Goal: Use online tool/utility: Utilize a website feature to perform a specific function

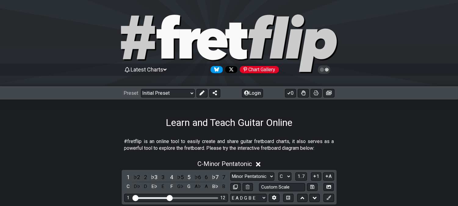
drag, startPoint x: 203, startPoint y: 93, endPoint x: 215, endPoint y: 100, distance: 13.8
click at [205, 94] on button at bounding box center [202, 93] width 11 height 9
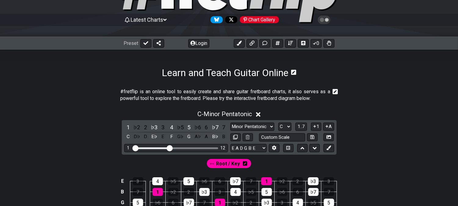
scroll to position [102, 0]
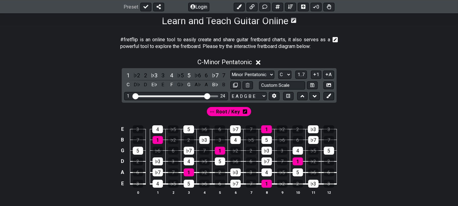
drag, startPoint x: 167, startPoint y: 95, endPoint x: 206, endPoint y: 95, distance: 38.5
click at [206, 96] on input "Visible fret range" at bounding box center [176, 96] width 87 height 0
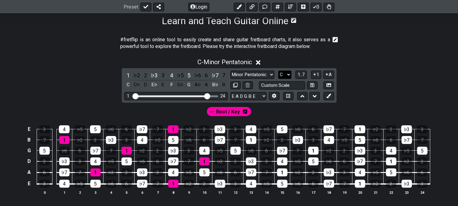
click at [284, 75] on select "A♭ A A♯ B♭ B C C♯ D♭ D D♯ E♭ E F F♯ G♭ G G♯" at bounding box center [285, 75] width 13 height 8
click at [279, 71] on select "A♭ A A♯ B♭ B C C♯ D♭ D D♯ E♭ E F F♯ G♭ G G♯" at bounding box center [285, 75] width 13 height 8
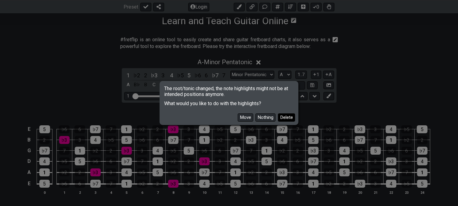
click at [286, 118] on button "Delete" at bounding box center [286, 117] width 17 height 8
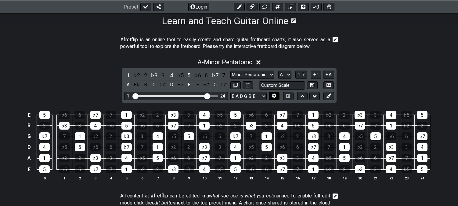
click at [275, 96] on icon at bounding box center [274, 96] width 4 height 5
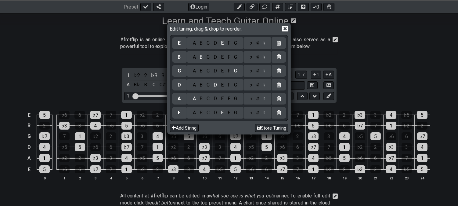
click at [216, 111] on div "D" at bounding box center [215, 112] width 7 height 7
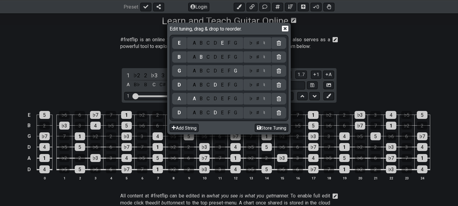
click at [237, 100] on div "G" at bounding box center [235, 98] width 7 height 7
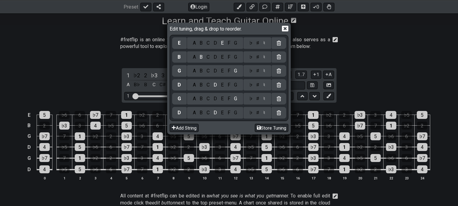
click at [209, 84] on div "C" at bounding box center [208, 85] width 7 height 7
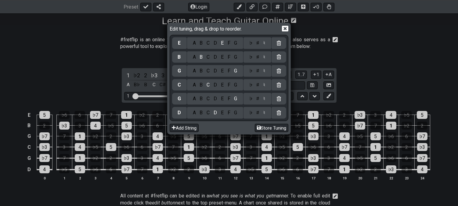
click at [228, 71] on div "F" at bounding box center [229, 71] width 7 height 7
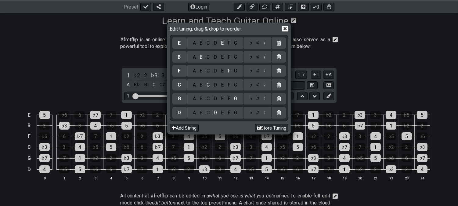
click at [249, 57] on div "♭" at bounding box center [250, 57] width 7 height 7
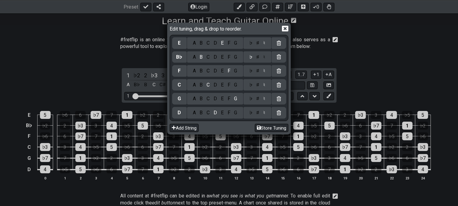
click at [251, 44] on div "♭" at bounding box center [250, 43] width 7 height 7
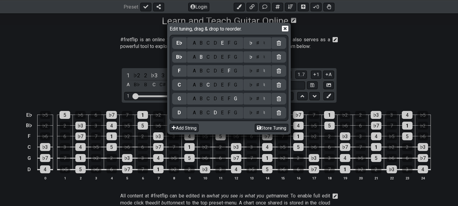
click at [285, 29] on icon at bounding box center [285, 28] width 6 height 6
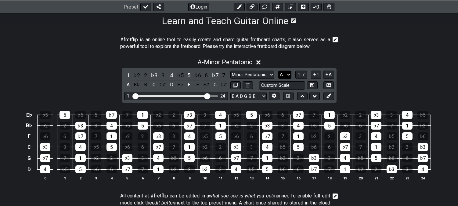
click at [282, 75] on select "A♭ A A♯ B♭ B C C♯ D♭ D D♯ E♭ E F F♯ G♭ G G♯" at bounding box center [285, 75] width 13 height 8
click at [279, 71] on select "A♭ A A♯ B♭ B C C♯ D♭ D D♯ E♭ E F F♯ G♭ G G♯" at bounding box center [285, 75] width 13 height 8
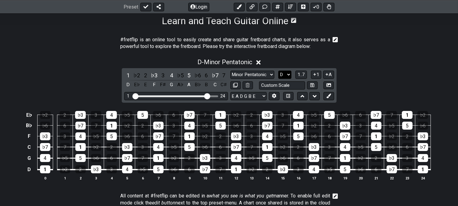
click at [286, 75] on select "A♭ A A♯ B♭ B C C♯ D♭ D D♯ E♭ E F F♯ G♭ G G♯" at bounding box center [285, 75] width 13 height 8
click at [279, 71] on select "A♭ A A♯ B♭ B C C♯ D♭ D D♯ E♭ E F F♯ G♭ G G♯" at bounding box center [285, 75] width 13 height 8
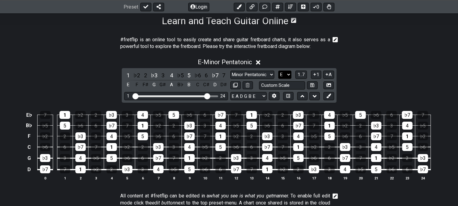
click at [280, 74] on select "A♭ A A♯ B♭ B C C♯ D♭ D D♯ E♭ E F F♯ G♭ G G♯" at bounding box center [285, 75] width 13 height 8
click at [279, 71] on select "A♭ A A♯ B♭ B C C♯ D♭ D D♯ E♭ E F F♯ G♭ G G♯" at bounding box center [285, 75] width 13 height 8
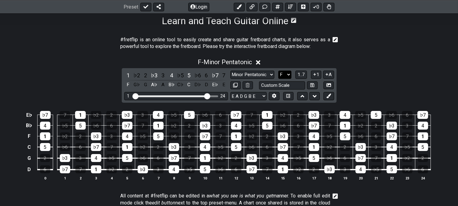
click at [280, 75] on select "A♭ A A♯ B♭ B C C♯ D♭ D D♯ E♭ E F F♯ G♭ G G♯" at bounding box center [285, 75] width 13 height 8
select select "G"
click at [279, 71] on select "A♭ A A♯ B♭ B C C♯ D♭ D D♯ E♭ E F F♯ G♭ G G♯" at bounding box center [285, 75] width 13 height 8
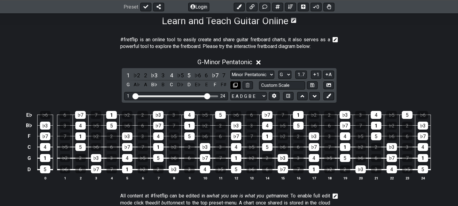
click at [236, 85] on icon at bounding box center [235, 85] width 5 height 5
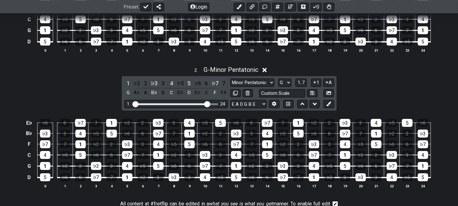
scroll to position [237, 0]
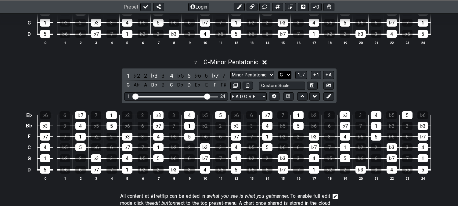
click at [283, 71] on select "A♭ A A♯ B♭ B C C♯ D♭ D D♯ E♭ E F F♯ G♭ G G♯" at bounding box center [285, 75] width 13 height 8
click at [279, 71] on select "A♭ A A♯ B♭ B C C♯ D♭ D D♯ E♭ E F F♯ G♭ G G♯" at bounding box center [285, 75] width 13 height 8
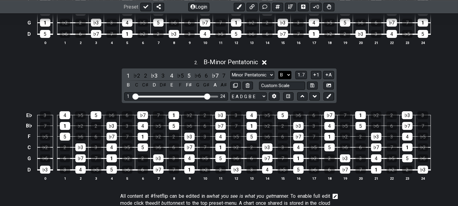
click at [285, 75] on select "A♭ A A♯ B♭ B C C♯ D♭ D D♯ E♭ E F F♯ G♭ G G♯" at bounding box center [285, 75] width 13 height 8
select select "C"
click at [279, 71] on select "A♭ A A♯ B♭ B C C♯ D♭ D D♯ E♭ E F F♯ G♭ G G♯" at bounding box center [285, 75] width 13 height 8
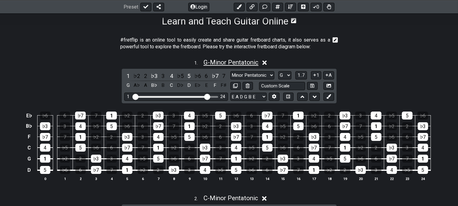
scroll to position [102, 0]
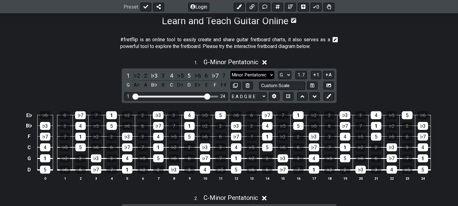
click at [260, 75] on select "Minor Pentatonic Click to edit Minor Pentatonic Major Pentatonic Minor Blues Ma…" at bounding box center [253, 75] width 44 height 8
select select "Minor / Aeolian"
click at [231, 71] on select "Minor Pentatonic Click to edit Minor Pentatonic Major Pentatonic Minor Blues Ma…" at bounding box center [253, 75] width 44 height 8
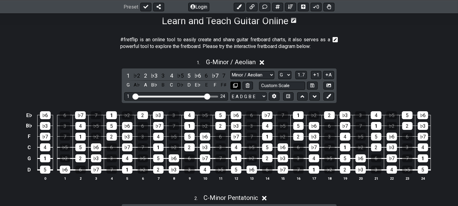
click at [236, 85] on icon at bounding box center [235, 85] width 5 height 5
select select "Minor / Aeolian"
select select "G"
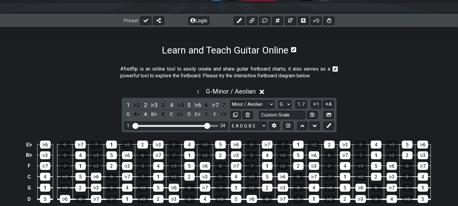
scroll to position [237, 0]
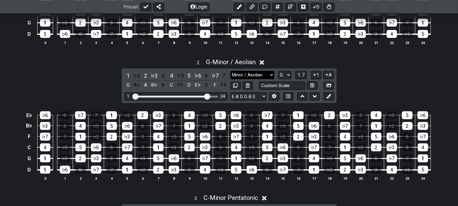
click at [251, 78] on select "Minor Pentatonic Click to edit Minor Pentatonic Major Pentatonic Minor Blues Ma…" at bounding box center [253, 75] width 44 height 8
click at [94, 83] on div "2 . G - Minor / Aeolian 1 ♭2 2 ♭3 3 4 ♭5 5 ♭6 6 ♭7 7 G A♭ A B♭ B C D♭ D E♭ E F …" at bounding box center [229, 122] width 458 height 134
click at [216, 72] on div "♭7" at bounding box center [215, 75] width 8 height 8
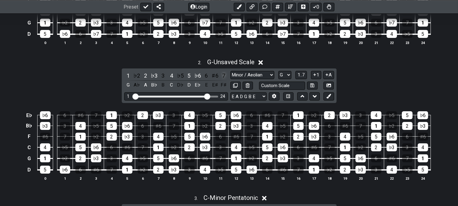
click at [225, 74] on div "7" at bounding box center [224, 75] width 8 height 8
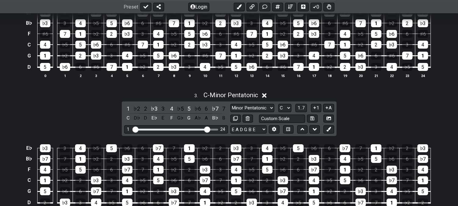
scroll to position [373, 0]
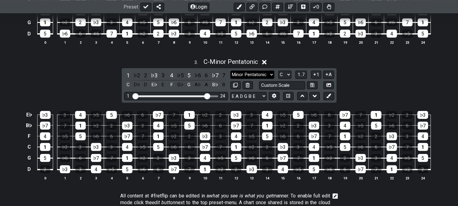
click at [240, 77] on select "Minor Pentatonic Click to edit Minor Pentatonic Major Pentatonic Minor Blues Ma…" at bounding box center [253, 75] width 44 height 8
click at [291, 68] on div "1 ♭2 2 ♭3 3 4 ♭5 5 ♭6 6 ♭7 7 C D♭ D E♭ E F G♭ G A♭ A B♭ B Minor Pentatonic Clic…" at bounding box center [229, 85] width 215 height 35
click at [288, 72] on select "A♭ A A♯ B♭ B C C♯ D♭ D D♯ E♭ E F F♯ G♭ G G♯" at bounding box center [285, 75] width 13 height 8
select select "G"
click at [279, 71] on select "A♭ A A♯ B♭ B C C♯ D♭ D D♯ E♭ E F F♯ G♭ G G♯" at bounding box center [285, 75] width 13 height 8
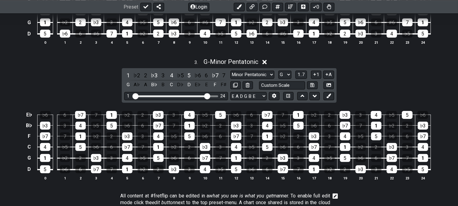
click at [248, 79] on div "Minor Pentatonic Click to edit Minor Pentatonic Major Pentatonic Minor Blues Ma…" at bounding box center [283, 80] width 104 height 19
click at [248, 78] on select "Minor Pentatonic Click to edit Minor Pentatonic Major Pentatonic Minor Blues Ma…" at bounding box center [253, 75] width 44 height 8
click at [231, 71] on select "Minor Pentatonic Click to edit Minor Pentatonic Major Pentatonic Minor Blues Ma…" at bounding box center [253, 75] width 44 height 8
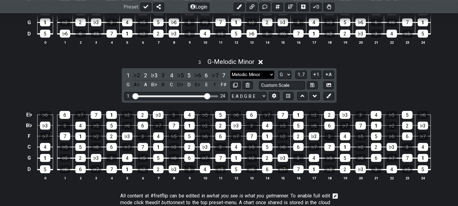
click at [258, 72] on select "Minor Pentatonic Click to edit Minor Pentatonic Major Pentatonic Minor Blues Ma…" at bounding box center [253, 75] width 44 height 8
select select "Mixolydian b6"
click at [231, 71] on select "Minor Pentatonic Click to edit Minor Pentatonic Major Pentatonic Minor Blues Ma…" at bounding box center [253, 75] width 44 height 8
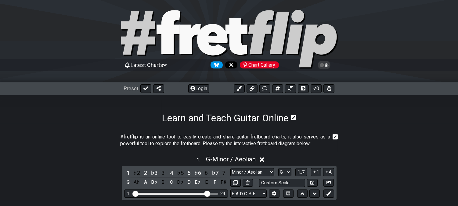
scroll to position [102, 0]
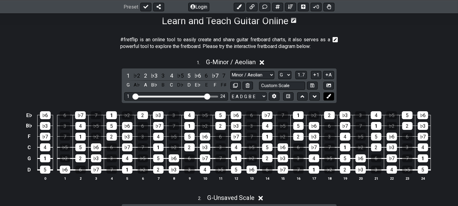
click at [329, 94] on icon at bounding box center [329, 96] width 5 height 5
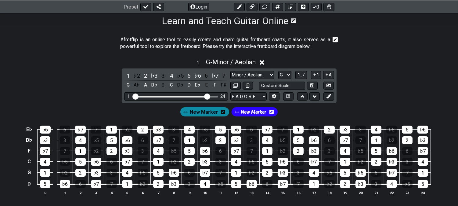
click at [271, 110] on icon at bounding box center [272, 112] width 4 height 4
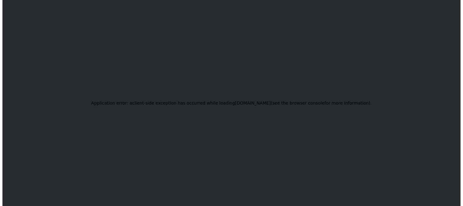
scroll to position [0, 0]
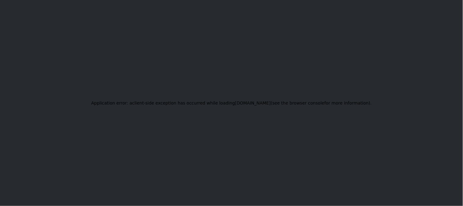
click at [222, 83] on div "Application error: a client -side exception has occurred while loading fretflip…" at bounding box center [231, 103] width 463 height 206
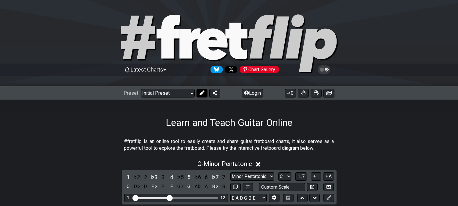
click at [202, 91] on icon at bounding box center [202, 92] width 5 height 5
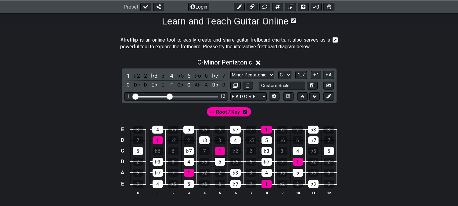
scroll to position [102, 0]
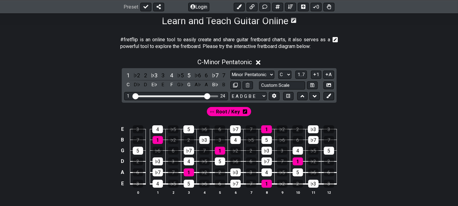
drag, startPoint x: 172, startPoint y: 95, endPoint x: 267, endPoint y: 96, distance: 95.0
click at [208, 96] on input "Visible fret range" at bounding box center [176, 96] width 87 height 0
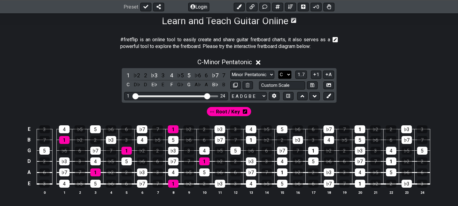
click at [287, 74] on select "A♭ A A♯ B♭ B C C♯ D♭ D D♯ E♭ E F F♯ G♭ G G♯" at bounding box center [285, 75] width 13 height 8
select select "G"
click at [279, 71] on select "A♭ A A♯ B♭ B C C♯ D♭ D D♯ E♭ E F F♯ G♭ G G♯" at bounding box center [285, 75] width 13 height 8
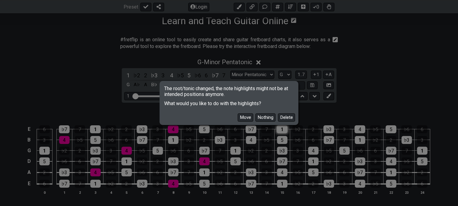
click at [283, 118] on button "Delete" at bounding box center [286, 117] width 17 height 8
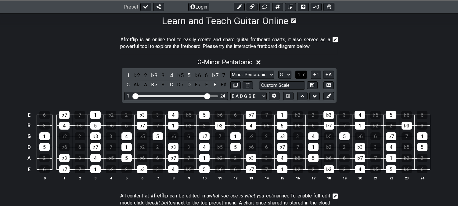
click at [304, 78] on button "1..7" at bounding box center [302, 75] width 12 height 8
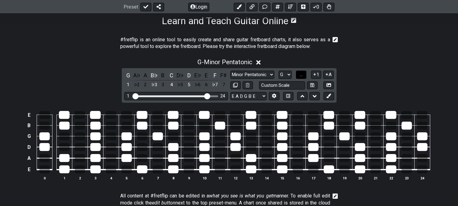
click at [304, 78] on button "..." at bounding box center [301, 75] width 10 height 8
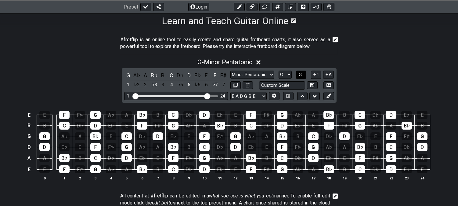
click at [304, 78] on button "G.." at bounding box center [301, 75] width 10 height 8
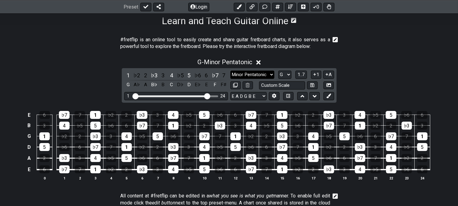
click at [254, 73] on select "Minor Pentatonic Click to edit Minor Pentatonic Major Pentatonic Minor Blues Ma…" at bounding box center [253, 75] width 44 height 8
select select "Minor / Aeolian"
click at [231, 71] on select "Minor Pentatonic Click to edit Minor Pentatonic Major Pentatonic Minor Blues Ma…" at bounding box center [253, 75] width 44 height 8
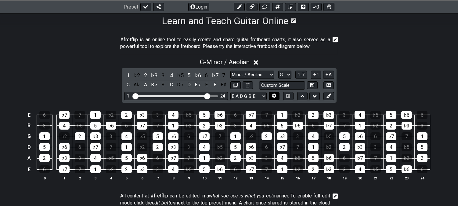
click at [275, 93] on button at bounding box center [274, 96] width 10 height 8
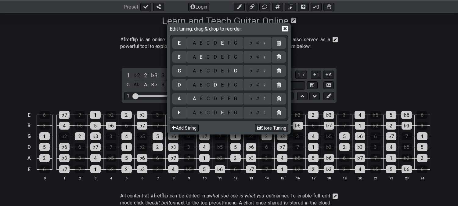
click at [217, 111] on div "D" at bounding box center [215, 112] width 7 height 7
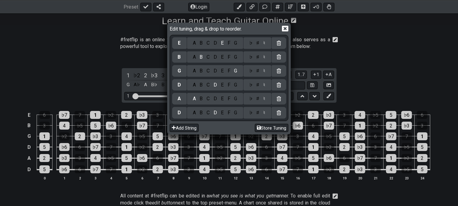
click at [237, 99] on div "G" at bounding box center [235, 98] width 7 height 7
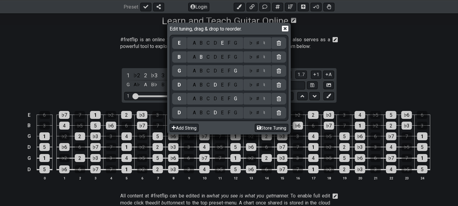
click at [210, 87] on div "C" at bounding box center [208, 85] width 7 height 7
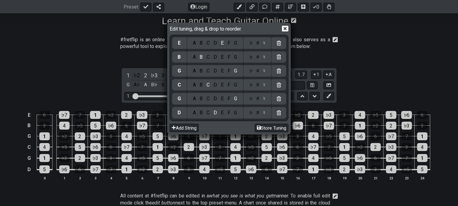
click at [231, 71] on div "F" at bounding box center [229, 71] width 7 height 7
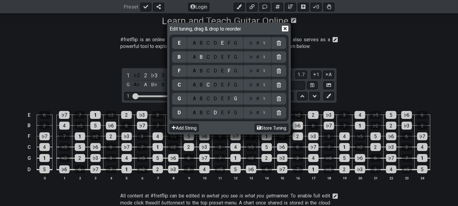
click at [251, 60] on div "♭" at bounding box center [250, 57] width 7 height 7
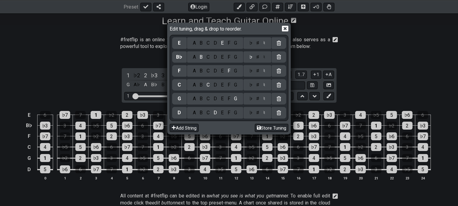
click at [253, 42] on div "♭" at bounding box center [250, 43] width 7 height 7
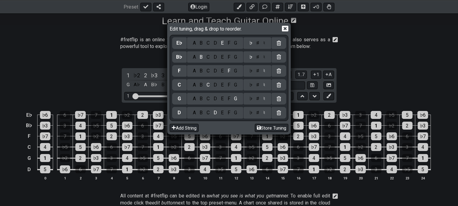
click at [285, 27] on icon at bounding box center [285, 29] width 6 height 6
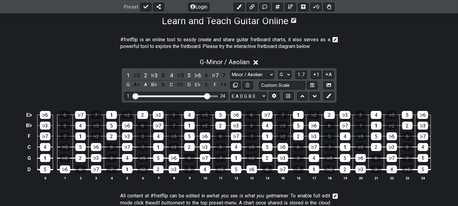
click at [241, 86] on div at bounding box center [242, 85] width 23 height 8
click at [235, 85] on icon at bounding box center [235, 85] width 5 height 5
select select "Minor / Aeolian"
select select "G"
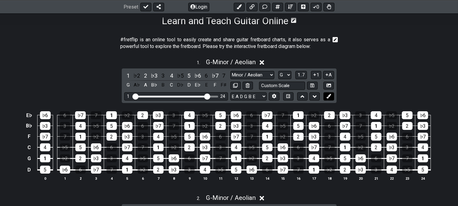
click at [328, 96] on icon at bounding box center [329, 96] width 5 height 5
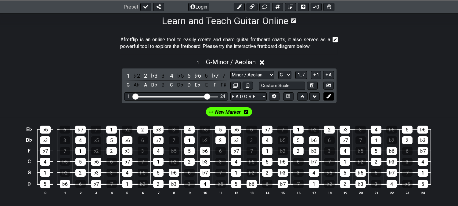
click at [327, 96] on icon at bounding box center [329, 96] width 5 height 5
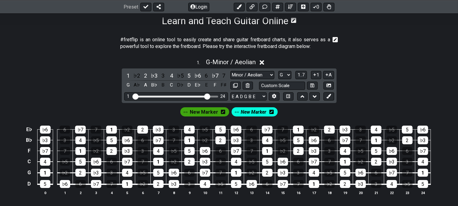
click at [223, 114] on icon at bounding box center [223, 112] width 4 height 4
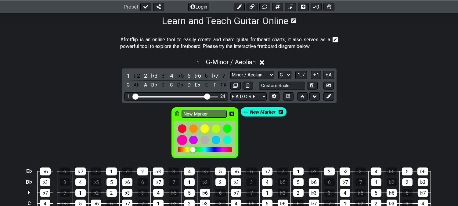
click at [183, 138] on div at bounding box center [182, 140] width 10 height 10
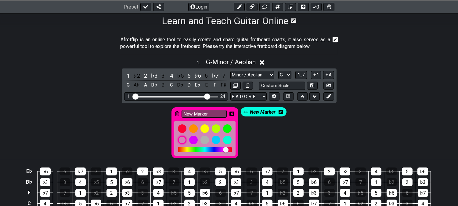
click at [235, 113] on div "New Marker" at bounding box center [205, 132] width 67 height 51
click at [231, 114] on icon at bounding box center [232, 113] width 5 height 4
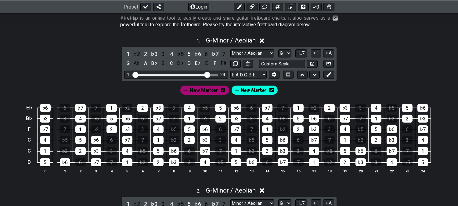
scroll to position [136, 0]
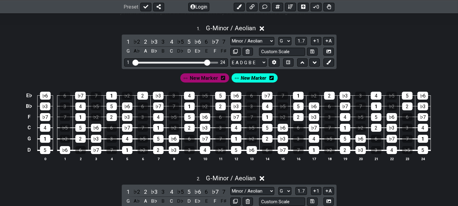
click at [201, 80] on span "New Marker" at bounding box center [204, 78] width 28 height 9
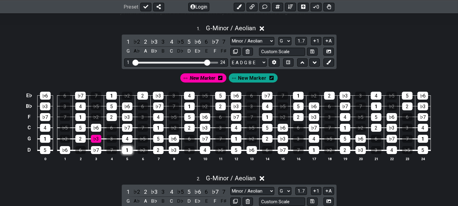
drag, startPoint x: 98, startPoint y: 141, endPoint x: 123, endPoint y: 146, distance: 25.8
click at [98, 141] on div "♭3" at bounding box center [96, 139] width 10 height 8
click at [130, 152] on div "1" at bounding box center [127, 150] width 10 height 8
click at [135, 140] on td "♭2" at bounding box center [143, 145] width 16 height 12
click at [252, 79] on span "New Marker" at bounding box center [252, 78] width 28 height 9
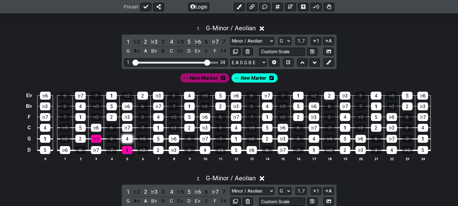
click at [132, 138] on div "4" at bounding box center [127, 139] width 10 height 8
click at [160, 151] on div "2" at bounding box center [158, 150] width 10 height 8
click at [212, 80] on span "New Marker" at bounding box center [204, 78] width 28 height 9
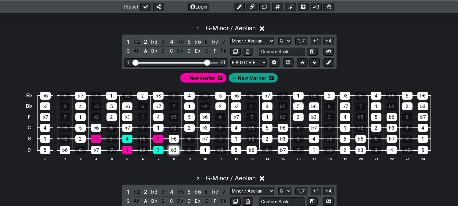
drag, startPoint x: 157, startPoint y: 141, endPoint x: 172, endPoint y: 147, distance: 15.3
click at [157, 142] on div "5" at bounding box center [158, 139] width 10 height 8
click at [178, 150] on div "♭3" at bounding box center [174, 150] width 10 height 8
drag, startPoint x: 208, startPoint y: 139, endPoint x: 254, endPoint y: 149, distance: 46.5
click at [209, 139] on div "♭7" at bounding box center [205, 139] width 10 height 8
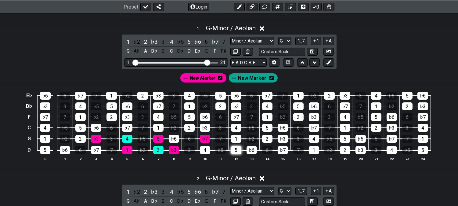
click at [235, 148] on div "5" at bounding box center [236, 150] width 10 height 8
click at [269, 136] on div "2" at bounding box center [267, 139] width 10 height 8
click at [283, 149] on div "♭7" at bounding box center [283, 150] width 10 height 8
click at [314, 139] on div "4" at bounding box center [314, 139] width 10 height 8
click at [348, 149] on div "2" at bounding box center [345, 150] width 10 height 8
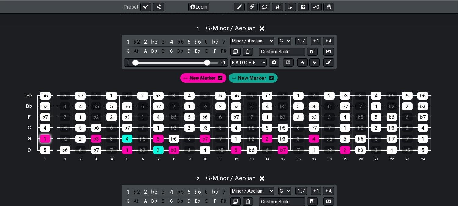
click at [44, 140] on div "1" at bounding box center [45, 139] width 10 height 8
click at [64, 153] on div "♭6" at bounding box center [65, 150] width 10 height 8
click at [260, 80] on span "New Marker" at bounding box center [252, 78] width 28 height 9
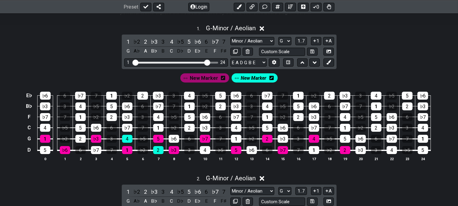
click at [84, 141] on div "2" at bounding box center [80, 139] width 10 height 8
click at [101, 153] on table "E♭ ♭6 6 ♭7 7 1 ♭2 2 ♭3 3 4 ♭5 5 ♭6 6 ♭7 7 1 ♭2 2 ♭3 3 4 ♭5 5 ♭6 B♭ ♭3 3 4 ♭5 5 …" at bounding box center [228, 121] width 407 height 72
click at [174, 139] on div "♭6" at bounding box center [174, 139] width 10 height 8
click at [203, 148] on div "4" at bounding box center [205, 150] width 10 height 8
click at [238, 139] on div "1" at bounding box center [236, 139] width 10 height 8
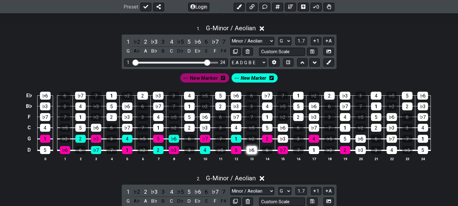
click at [254, 150] on div "♭6" at bounding box center [252, 150] width 10 height 8
click at [291, 139] on td "7" at bounding box center [299, 145] width 16 height 12
click at [286, 138] on div "♭3" at bounding box center [283, 139] width 10 height 8
click at [313, 150] on div "1" at bounding box center [314, 150] width 10 height 8
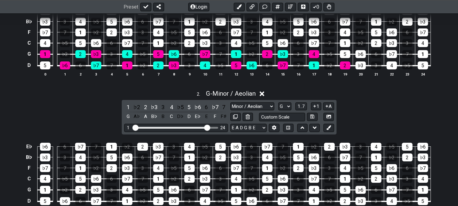
scroll to position [271, 0]
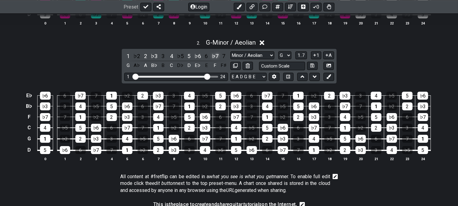
click at [214, 56] on div "♭7" at bounding box center [215, 56] width 8 height 8
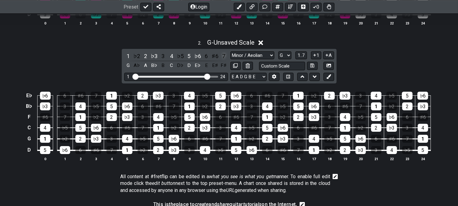
click at [223, 56] on div "7" at bounding box center [224, 56] width 8 height 8
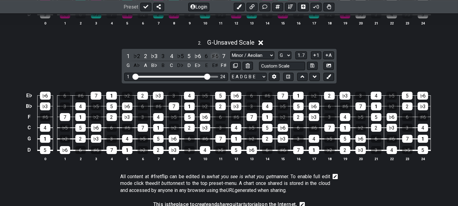
click at [216, 56] on div "♯6" at bounding box center [215, 56] width 8 height 8
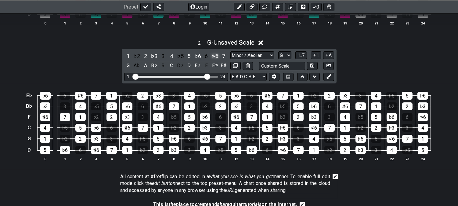
click at [216, 56] on div "♯6" at bounding box center [215, 56] width 8 height 8
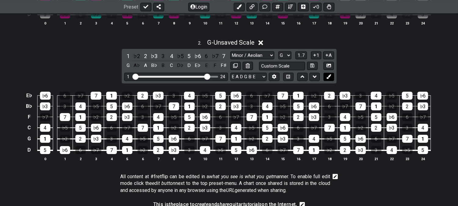
click at [328, 77] on icon at bounding box center [329, 76] width 5 height 5
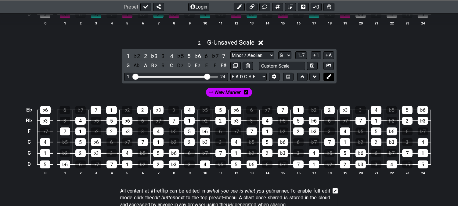
click at [326, 78] on button at bounding box center [329, 77] width 10 height 8
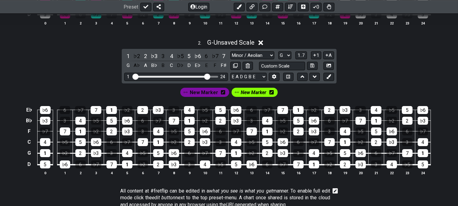
click at [198, 92] on span "New Marker" at bounding box center [204, 92] width 28 height 9
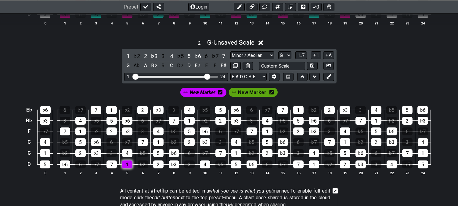
click at [125, 164] on div "1" at bounding box center [127, 164] width 10 height 8
click at [99, 153] on div "♭3" at bounding box center [96, 153] width 10 height 8
click at [247, 94] on span "New Marker" at bounding box center [252, 92] width 28 height 9
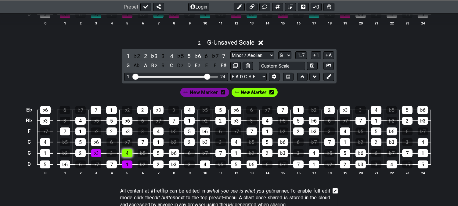
click at [126, 150] on div "4" at bounding box center [127, 153] width 10 height 8
click at [154, 166] on div "2" at bounding box center [158, 164] width 10 height 8
click at [175, 151] on div "♭6" at bounding box center [174, 153] width 10 height 8
click at [203, 164] on div "4" at bounding box center [205, 164] width 10 height 8
click at [237, 153] on div "1" at bounding box center [236, 153] width 10 height 8
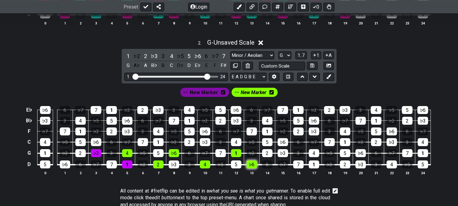
click at [254, 168] on div "♭6" at bounding box center [252, 164] width 10 height 8
click at [281, 154] on div "♭3" at bounding box center [283, 153] width 10 height 8
click at [314, 163] on div "1" at bounding box center [314, 164] width 10 height 8
click at [75, 154] on div "2" at bounding box center [80, 153] width 10 height 8
click at [111, 166] on div "7" at bounding box center [112, 164] width 10 height 8
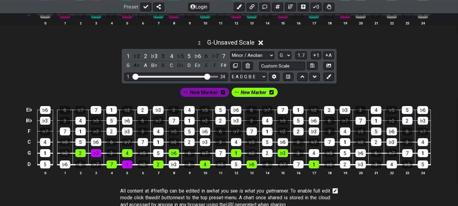
click at [205, 90] on span "New Marker" at bounding box center [204, 92] width 28 height 9
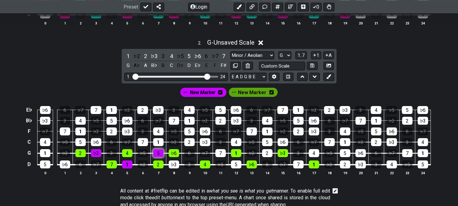
click at [153, 154] on div "5" at bounding box center [158, 153] width 10 height 8
click at [173, 165] on div "♭3" at bounding box center [174, 164] width 10 height 8
click at [220, 155] on div "7" at bounding box center [221, 153] width 10 height 8
click at [239, 168] on div "5" at bounding box center [236, 164] width 10 height 8
click at [268, 153] on div "2" at bounding box center [267, 153] width 10 height 8
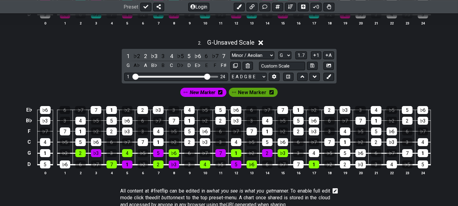
drag, startPoint x: 298, startPoint y: 163, endPoint x: 300, endPoint y: 158, distance: 5.4
click at [299, 163] on div "7" at bounding box center [299, 164] width 10 height 8
click at [318, 154] on div "4" at bounding box center [314, 153] width 10 height 8
click at [346, 167] on div "2" at bounding box center [345, 164] width 10 height 8
click at [204, 95] on span "New Marker" at bounding box center [203, 92] width 26 height 9
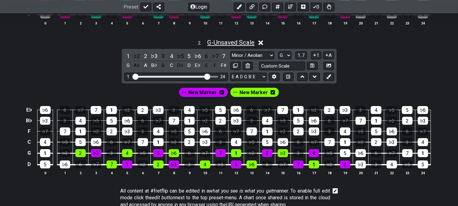
click at [225, 43] on span "G - Unsaved Scale" at bounding box center [230, 42] width 47 height 7
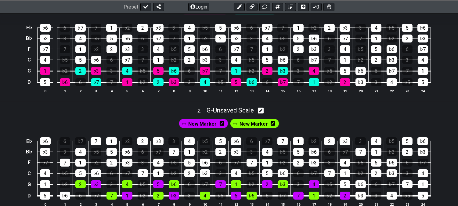
scroll to position [102, 0]
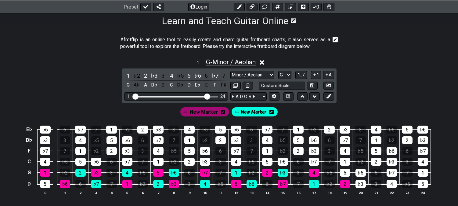
click at [235, 63] on span "G - Minor / Aeolian" at bounding box center [231, 61] width 50 height 7
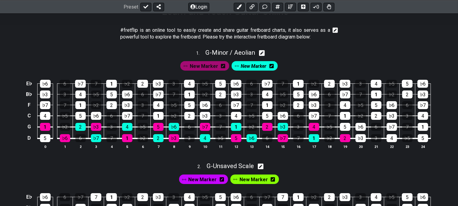
scroll to position [68, 0]
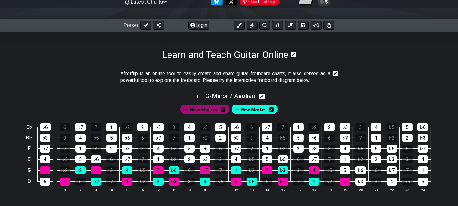
click at [224, 92] on span "G - Minor / Aeolian" at bounding box center [231, 95] width 50 height 7
select select "Minor / Aeolian"
select select "G"
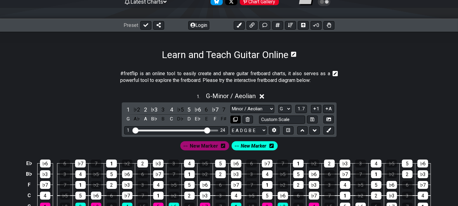
click at [236, 119] on icon at bounding box center [235, 119] width 5 height 5
select select "Minor / Aeolian"
select select "G"
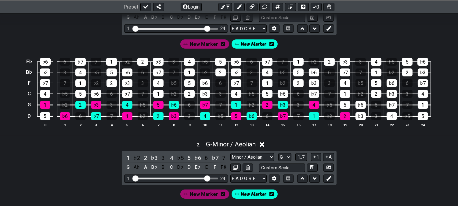
scroll to position [102, 0]
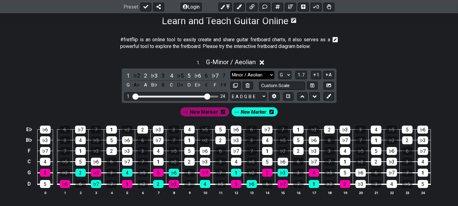
click at [240, 73] on select "Minor Pentatonic Click to edit Minor Pentatonic Major Pentatonic Minor Blues Ma…" at bounding box center [253, 75] width 44 height 8
select select "Major / [PERSON_NAME]"
click at [231, 71] on select "Minor Pentatonic Click to edit Minor Pentatonic Major Pentatonic Minor Blues Ma…" at bounding box center [253, 75] width 44 height 8
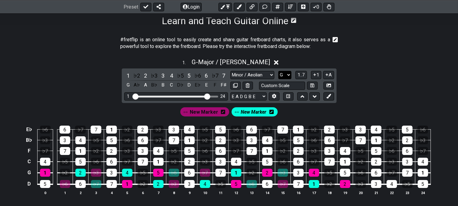
click at [286, 75] on select "A♭ A A♯ B♭ B C C♯ D♭ D D♯ E♭ E F F♯ G♭ G G♯" at bounding box center [285, 75] width 13 height 8
click at [279, 71] on select "A♭ A A♯ B♭ B C C♯ D♭ D D♯ E♭ E F F♯ G♭ G G♯" at bounding box center [285, 75] width 13 height 8
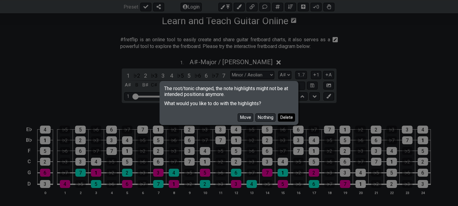
click at [285, 116] on button "Delete" at bounding box center [286, 117] width 17 height 8
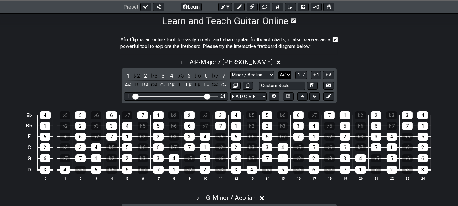
click at [283, 74] on select "A♭ A A♯ B♭ B C C♯ D♭ D D♯ E♭ E F F♯ G♭ G G♯" at bounding box center [285, 75] width 13 height 8
select select "G"
click at [279, 71] on select "A♭ A A♯ B♭ B C C♯ D♭ D D♯ E♭ E F F♯ G♭ G G♯" at bounding box center [285, 75] width 13 height 8
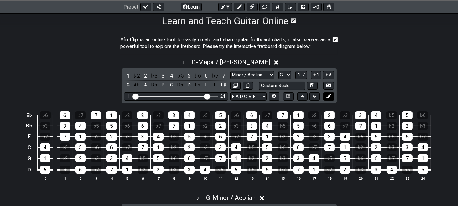
click at [327, 97] on icon at bounding box center [329, 96] width 5 height 5
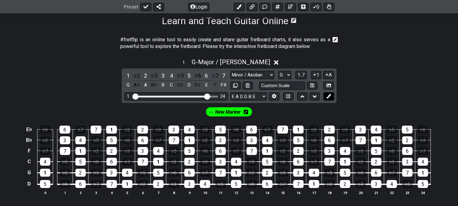
click at [327, 97] on icon at bounding box center [329, 96] width 5 height 5
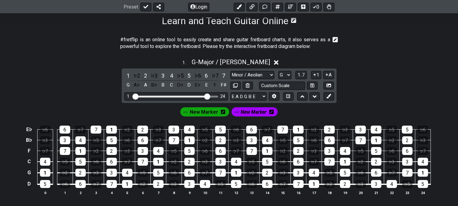
click at [270, 113] on icon at bounding box center [272, 112] width 4 height 4
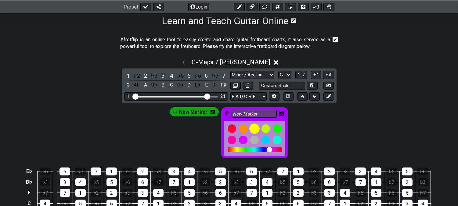
click at [253, 128] on div at bounding box center [255, 128] width 10 height 10
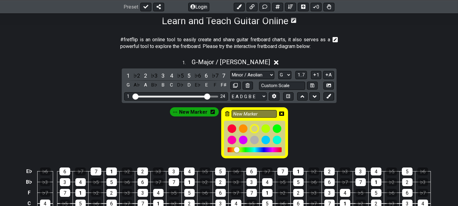
click at [281, 115] on icon at bounding box center [281, 113] width 5 height 4
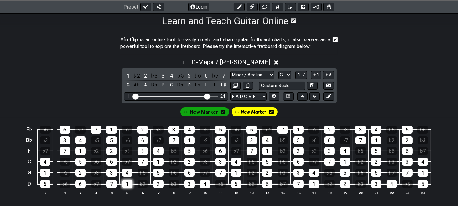
click at [126, 182] on div "1" at bounding box center [127, 184] width 10 height 8
click at [111, 171] on div "3" at bounding box center [112, 173] width 10 height 8
click at [158, 173] on div "5" at bounding box center [158, 173] width 10 height 8
click at [190, 186] on div "3" at bounding box center [189, 184] width 10 height 8
click at [223, 173] on div "7" at bounding box center [221, 173] width 10 height 8
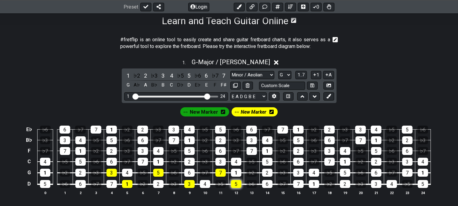
click at [233, 183] on div "5" at bounding box center [236, 184] width 10 height 8
click at [270, 173] on div "2" at bounding box center [267, 173] width 10 height 8
click at [297, 185] on div "7" at bounding box center [299, 184] width 10 height 8
drag, startPoint x: 312, startPoint y: 173, endPoint x: 329, endPoint y: 176, distance: 17.4
click at [312, 173] on div "4" at bounding box center [314, 173] width 10 height 8
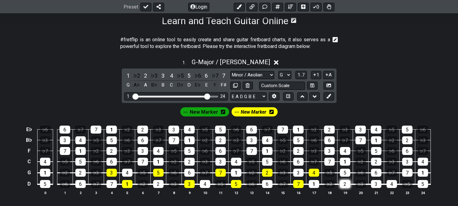
click at [341, 184] on div "2" at bounding box center [345, 184] width 10 height 8
click at [42, 170] on div "1" at bounding box center [45, 173] width 10 height 8
click at [79, 183] on div "6" at bounding box center [80, 184] width 10 height 8
click at [199, 116] on span "New Marker" at bounding box center [204, 112] width 28 height 9
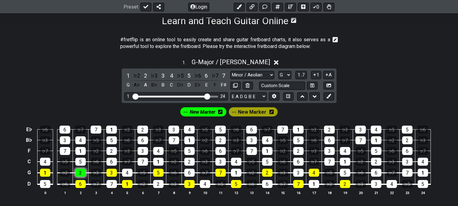
click at [81, 173] on div "2" at bounding box center [80, 173] width 10 height 8
click at [111, 185] on div "7" at bounding box center [112, 184] width 10 height 8
click at [126, 173] on div "4" at bounding box center [127, 173] width 10 height 8
click at [157, 185] on div "2" at bounding box center [158, 184] width 10 height 8
click at [188, 172] on div "6" at bounding box center [189, 173] width 10 height 8
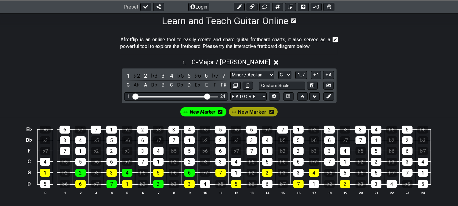
drag, startPoint x: 203, startPoint y: 184, endPoint x: 221, endPoint y: 178, distance: 18.8
click at [203, 184] on div "4" at bounding box center [205, 184] width 10 height 8
click at [236, 172] on div "1" at bounding box center [236, 173] width 10 height 8
click at [266, 182] on div "6" at bounding box center [267, 184] width 10 height 8
click at [295, 173] on div "3" at bounding box center [299, 173] width 10 height 8
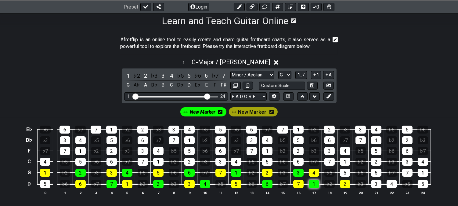
click at [314, 183] on div "1" at bounding box center [314, 184] width 10 height 8
click at [185, 114] on icon at bounding box center [186, 112] width 4 height 4
click at [218, 111] on div "New Marker" at bounding box center [204, 111] width 46 height 9
click at [222, 111] on icon at bounding box center [220, 111] width 4 height 5
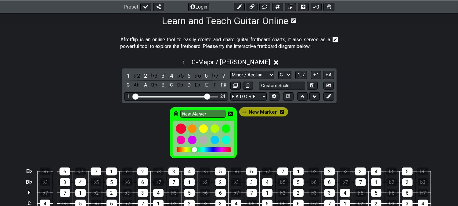
click at [181, 130] on div at bounding box center [181, 128] width 10 height 10
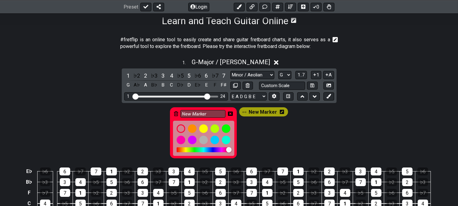
click at [230, 114] on icon at bounding box center [230, 113] width 5 height 4
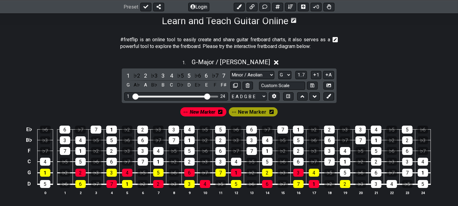
click at [199, 115] on span "New Marker" at bounding box center [203, 112] width 26 height 9
click at [220, 63] on span "G - Major / Ionian" at bounding box center [231, 61] width 78 height 7
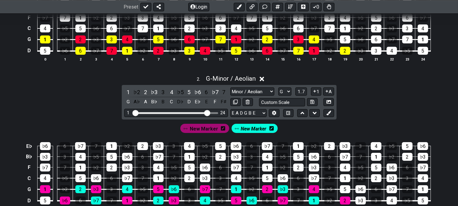
scroll to position [237, 0]
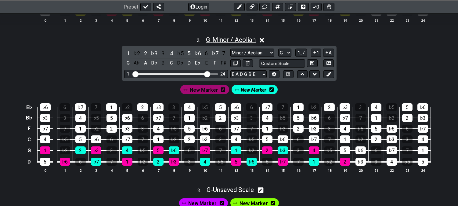
click at [234, 40] on span "G - Minor / Aeolian" at bounding box center [231, 39] width 50 height 7
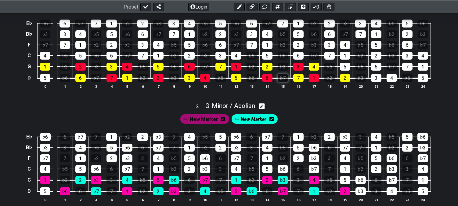
scroll to position [170, 0]
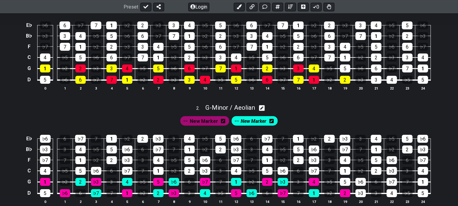
click at [0, 113] on div "New Marker New Marker" at bounding box center [229, 119] width 458 height 15
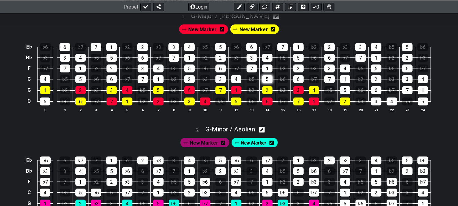
scroll to position [136, 0]
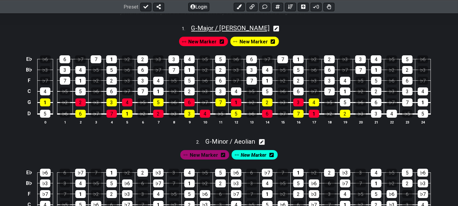
click at [233, 27] on span "G - Major / Ionian" at bounding box center [230, 27] width 78 height 7
select select "Major / [PERSON_NAME]"
select select "G"
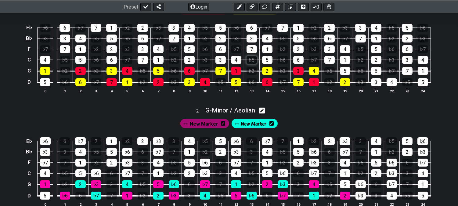
scroll to position [170, 0]
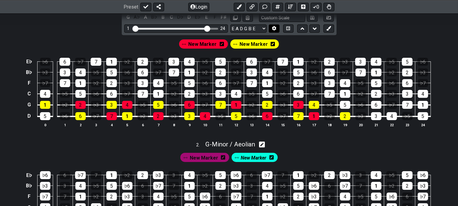
click at [272, 29] on icon at bounding box center [274, 28] width 5 height 5
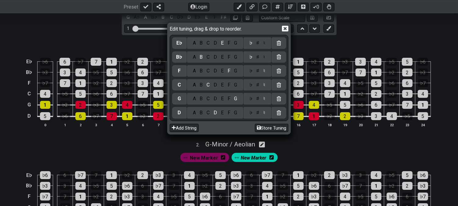
click at [280, 47] on div at bounding box center [279, 43] width 15 height 12
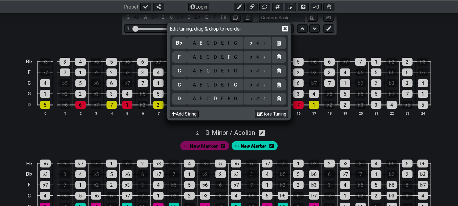
click at [280, 43] on icon at bounding box center [279, 43] width 4 height 5
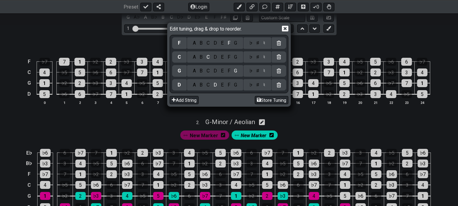
click at [279, 42] on icon at bounding box center [279, 43] width 4 height 5
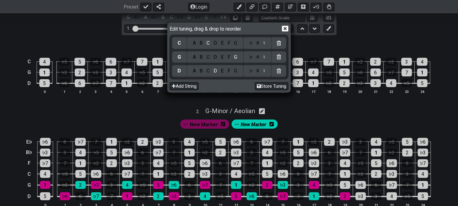
click at [278, 42] on icon at bounding box center [279, 43] width 4 height 5
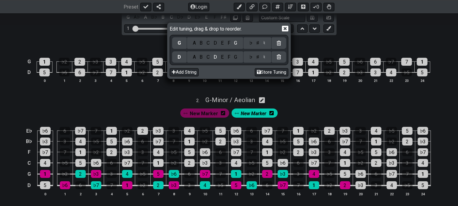
click at [286, 30] on icon at bounding box center [285, 28] width 6 height 6
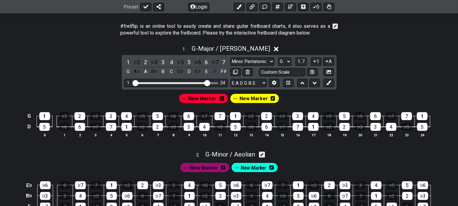
scroll to position [102, 0]
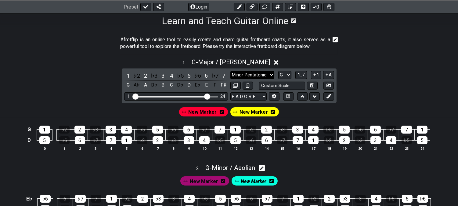
click at [252, 72] on select "Minor Pentatonic Click to edit Minor Pentatonic Major Pentatonic Minor Blues Ma…" at bounding box center [253, 75] width 44 height 8
click at [231, 71] on select "Minor Pentatonic Click to edit Minor Pentatonic Major Pentatonic Minor Blues Ma…" at bounding box center [253, 75] width 44 height 8
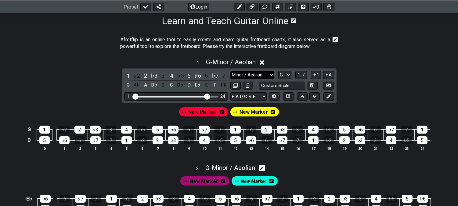
click at [250, 76] on select "Minor Pentatonic Click to edit Minor Pentatonic Major Pentatonic Minor Blues Ma…" at bounding box center [253, 75] width 44 height 8
select select "Major / [PERSON_NAME]"
click at [231, 71] on select "Minor Pentatonic Click to edit Minor Pentatonic Major Pentatonic Minor Blues Ma…" at bounding box center [253, 75] width 44 height 8
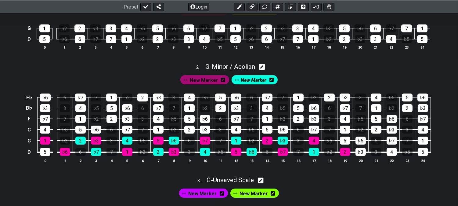
scroll to position [203, 0]
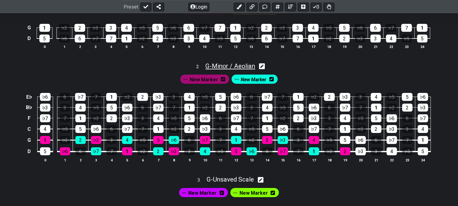
click at [242, 64] on span "G - Minor / Aeolian" at bounding box center [231, 65] width 50 height 7
select select "Minor / Aeolian"
select select "G"
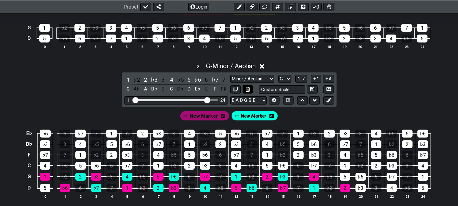
click at [249, 89] on icon at bounding box center [248, 89] width 4 height 5
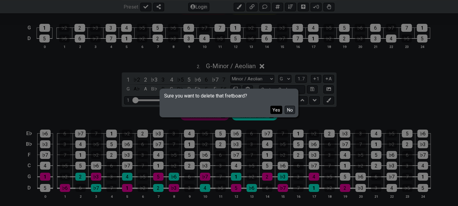
click at [275, 107] on button "Yes" at bounding box center [277, 110] width 12 height 8
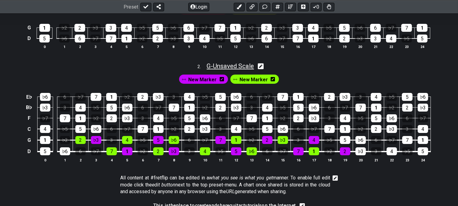
click at [246, 66] on span "G - Unsaved Scale" at bounding box center [230, 65] width 47 height 7
select select "Minor / Aeolian"
select select "G"
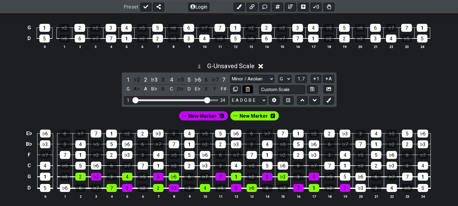
click at [246, 90] on icon at bounding box center [248, 89] width 4 height 5
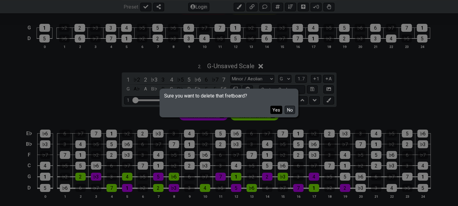
click at [276, 108] on button "Yes" at bounding box center [277, 110] width 12 height 8
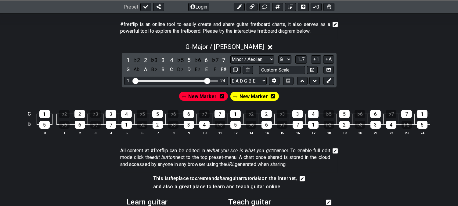
scroll to position [101, 0]
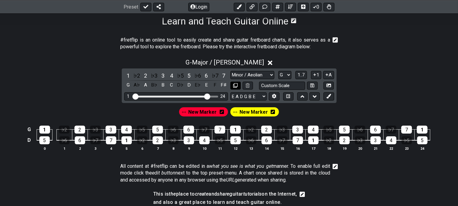
click at [237, 87] on icon at bounding box center [235, 85] width 5 height 5
select select "Major / [PERSON_NAME]"
select select "G"
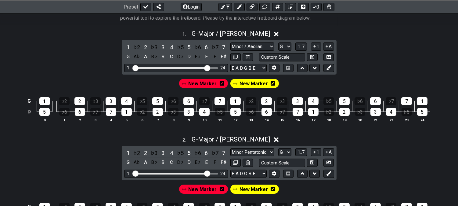
scroll to position [203, 0]
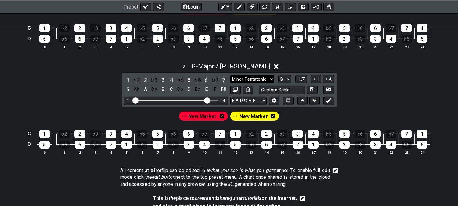
click at [243, 78] on select "Minor Pentatonic Click to edit Minor Pentatonic Major Pentatonic Minor Blues Ma…" at bounding box center [253, 79] width 44 height 8
select select "Minor / Aeolian"
click at [231, 76] on select "Minor Pentatonic Click to edit Minor Pentatonic Major Pentatonic Minor Blues Ma…" at bounding box center [253, 79] width 44 height 8
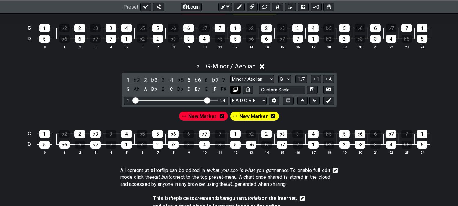
click at [238, 90] on button at bounding box center [236, 90] width 10 height 8
select select "Minor / Aeolian"
select select "G"
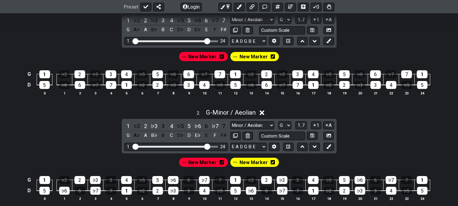
scroll to position [135, 0]
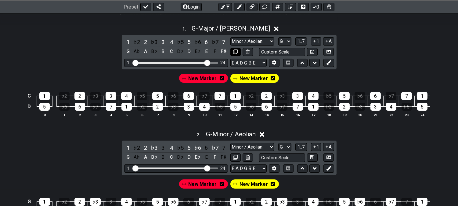
click at [237, 48] on button at bounding box center [236, 52] width 10 height 8
select select "Major / [PERSON_NAME]"
select select "Minor / Aeolian"
select select "G"
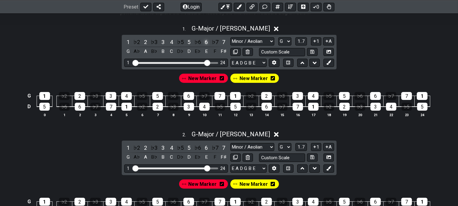
click at [205, 41] on div "6" at bounding box center [207, 42] width 8 height 8
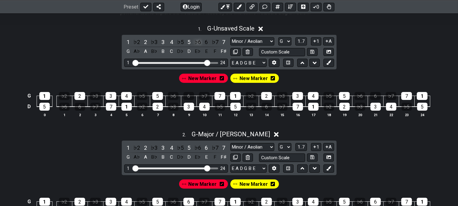
click at [196, 40] on div "♭6" at bounding box center [198, 42] width 8 height 8
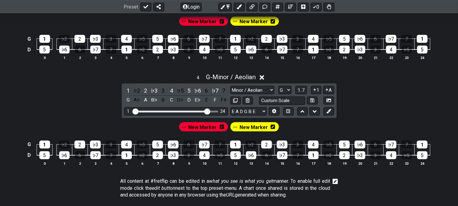
scroll to position [407, 0]
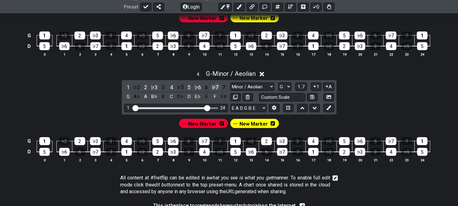
click at [216, 89] on div "♭7" at bounding box center [215, 87] width 8 height 8
click at [222, 89] on div "7" at bounding box center [224, 87] width 8 height 8
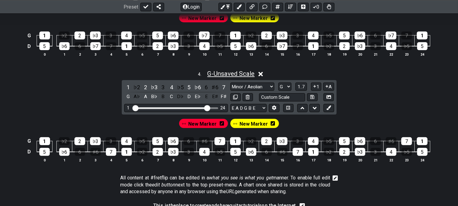
click at [227, 76] on span "G - Unsaved Scale" at bounding box center [230, 73] width 47 height 7
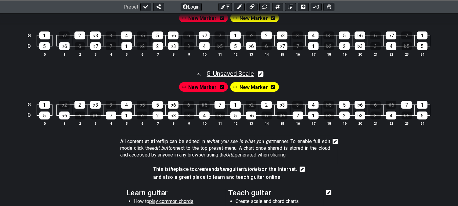
click at [224, 77] on span "G - Unsaved Scale" at bounding box center [230, 73] width 47 height 7
select select "Minor / Aeolian"
select select "G"
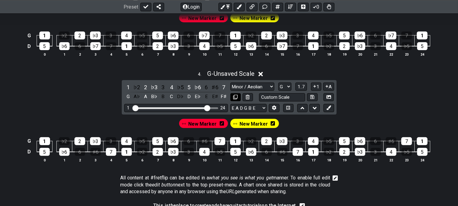
click at [236, 98] on icon at bounding box center [235, 97] width 5 height 5
select select "Minor / Aeolian"
select select "G"
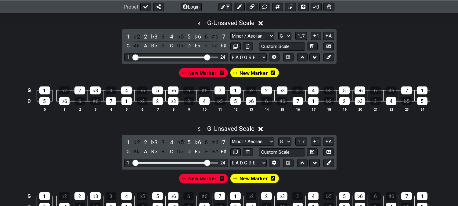
scroll to position [542, 0]
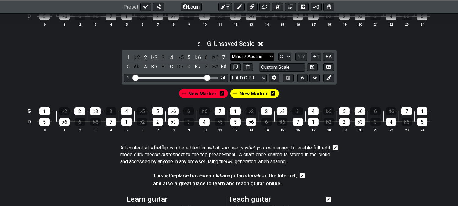
click at [259, 60] on select "Minor Pentatonic Click to edit Minor Pentatonic Major Pentatonic Minor Blues Ma…" at bounding box center [253, 57] width 44 height 8
select select "Mixolydian b6"
click at [231, 56] on select "Minor Pentatonic Click to edit Minor Pentatonic Major Pentatonic Minor Blues Ma…" at bounding box center [253, 57] width 44 height 8
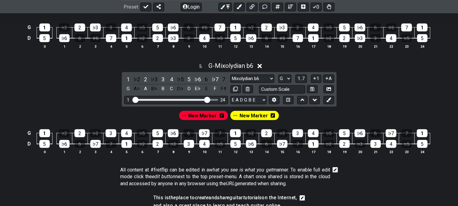
scroll to position [509, 0]
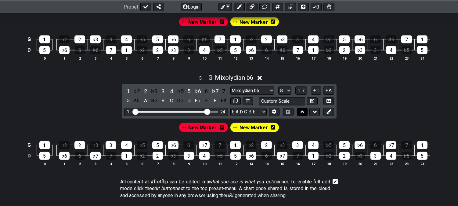
click at [304, 115] on icon at bounding box center [303, 112] width 4 height 6
select select "Mixolydian b6"
select select "Minor / Aeolian"
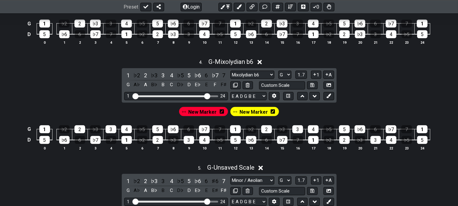
scroll to position [407, 0]
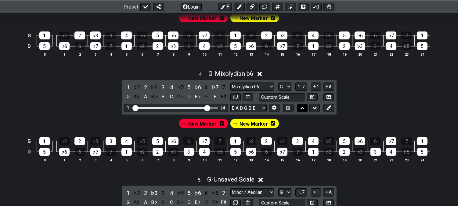
click at [302, 109] on icon at bounding box center [303, 108] width 4 height 2
select select "Mixolydian b6"
select select "Minor / Aeolian"
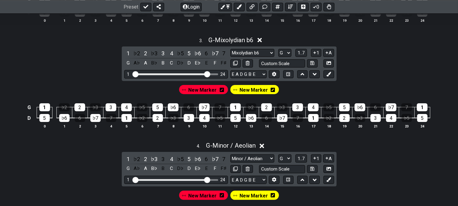
scroll to position [339, 0]
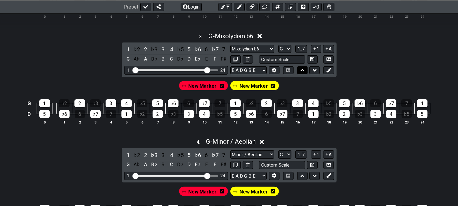
click at [301, 71] on icon at bounding box center [303, 70] width 4 height 6
select select "Mixolydian b6"
select select "Major / [PERSON_NAME]"
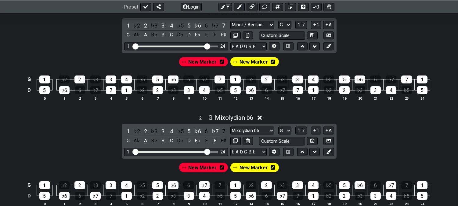
scroll to position [237, 0]
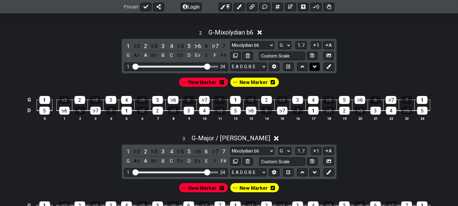
click at [316, 68] on icon at bounding box center [315, 67] width 4 height 6
select select "Major / [PERSON_NAME]"
select select "Mixolydian b6"
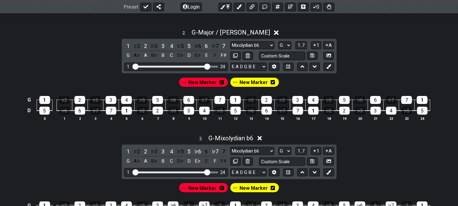
click at [212, 80] on span "New Marker" at bounding box center [202, 82] width 28 height 9
click at [125, 111] on div "1" at bounding box center [127, 111] width 10 height 8
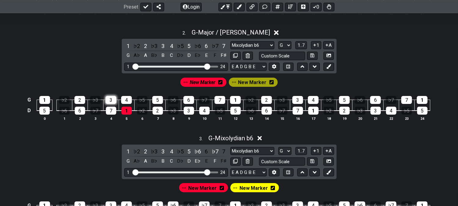
click at [108, 101] on div "3" at bounding box center [111, 100] width 11 height 8
click at [169, 103] on div "♭6" at bounding box center [173, 100] width 11 height 8
click at [162, 101] on div "5" at bounding box center [157, 100] width 11 height 8
click at [173, 101] on div "♭6" at bounding box center [173, 100] width 11 height 8
click at [192, 112] on div "3" at bounding box center [189, 111] width 10 height 8
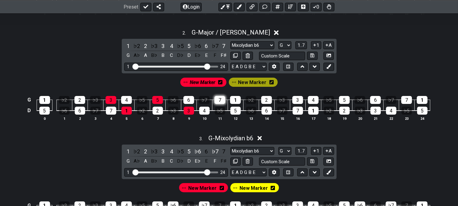
click at [222, 102] on div "7" at bounding box center [220, 100] width 11 height 8
click at [239, 112] on div "5" at bounding box center [236, 111] width 10 height 8
drag, startPoint x: 266, startPoint y: 101, endPoint x: 310, endPoint y: 115, distance: 46.3
click at [268, 101] on div "2" at bounding box center [266, 100] width 11 height 8
click at [298, 110] on div "7" at bounding box center [298, 111] width 10 height 8
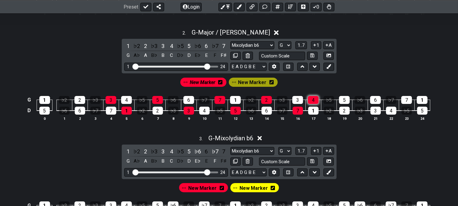
click at [315, 100] on div "4" at bounding box center [313, 100] width 11 height 8
click at [344, 111] on div "2" at bounding box center [345, 111] width 10 height 8
click at [44, 100] on div "1" at bounding box center [44, 100] width 11 height 8
click at [81, 115] on div "6" at bounding box center [80, 111] width 10 height 8
drag, startPoint x: 245, startPoint y: 84, endPoint x: 236, endPoint y: 86, distance: 9.1
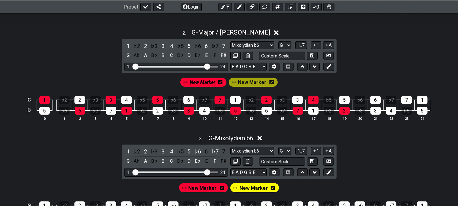
click at [245, 83] on span "New Marker" at bounding box center [252, 82] width 28 height 9
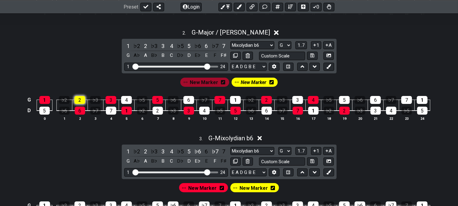
click at [81, 100] on div "2" at bounding box center [80, 100] width 11 height 8
click at [108, 113] on div "7" at bounding box center [111, 111] width 10 height 8
drag, startPoint x: 124, startPoint y: 101, endPoint x: 158, endPoint y: 113, distance: 36.0
click at [125, 101] on div "4" at bounding box center [126, 100] width 11 height 8
click at [160, 113] on div "2" at bounding box center [158, 111] width 10 height 8
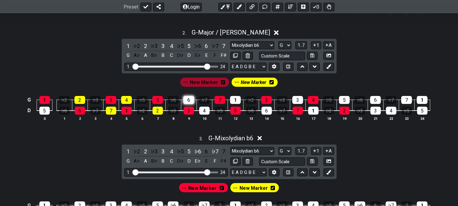
drag, startPoint x: 181, startPoint y: 101, endPoint x: 186, endPoint y: 100, distance: 4.4
click at [182, 100] on td "3" at bounding box center [189, 105] width 16 height 11
drag, startPoint x: 187, startPoint y: 100, endPoint x: 197, endPoint y: 108, distance: 12.8
click at [187, 100] on div "6" at bounding box center [189, 100] width 11 height 8
click at [202, 111] on div "4" at bounding box center [204, 111] width 10 height 8
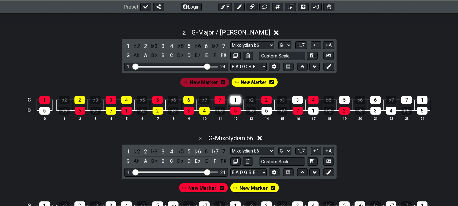
drag, startPoint x: 230, startPoint y: 98, endPoint x: 237, endPoint y: 99, distance: 6.8
click at [237, 99] on td "1" at bounding box center [236, 94] width 16 height 11
click at [273, 110] on td "6" at bounding box center [267, 105] width 16 height 11
click at [268, 111] on div "6" at bounding box center [267, 111] width 10 height 8
drag, startPoint x: 232, startPoint y: 102, endPoint x: 236, endPoint y: 103, distance: 4.3
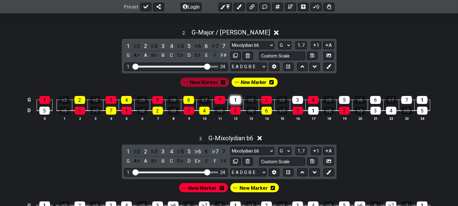
click at [233, 102] on div "1" at bounding box center [235, 100] width 11 height 8
click at [300, 103] on div "3" at bounding box center [298, 100] width 11 height 8
click at [316, 112] on div "1" at bounding box center [313, 111] width 10 height 8
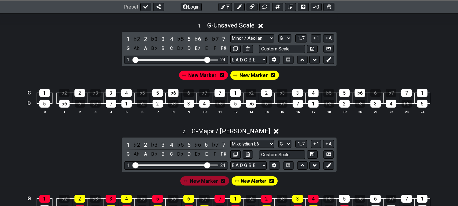
scroll to position [135, 0]
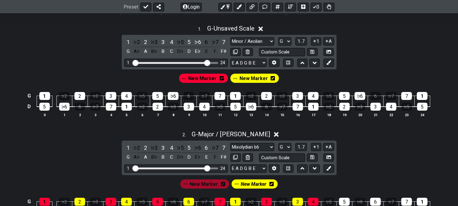
click at [204, 78] on span "New Marker" at bounding box center [202, 78] width 28 height 9
click at [124, 103] on div "1" at bounding box center [127, 107] width 10 height 8
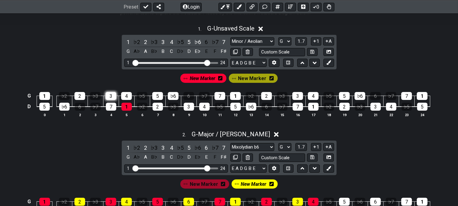
click at [111, 95] on div "3" at bounding box center [111, 96] width 11 height 8
click at [185, 105] on div "3" at bounding box center [189, 107] width 10 height 8
click at [157, 93] on div "5" at bounding box center [157, 96] width 11 height 8
drag, startPoint x: 220, startPoint y: 95, endPoint x: 231, endPoint y: 100, distance: 11.9
click at [221, 95] on div "7" at bounding box center [220, 96] width 11 height 8
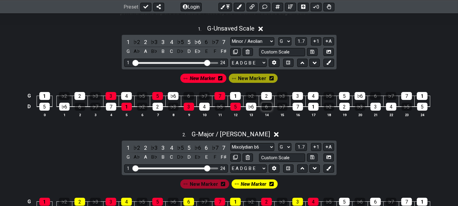
drag, startPoint x: 239, startPoint y: 107, endPoint x: 264, endPoint y: 106, distance: 25.1
click at [239, 107] on div "5" at bounding box center [236, 107] width 10 height 8
click at [266, 98] on div "2" at bounding box center [266, 96] width 11 height 8
click at [301, 108] on div "7" at bounding box center [298, 107] width 10 height 8
click at [312, 96] on div "4" at bounding box center [313, 96] width 11 height 8
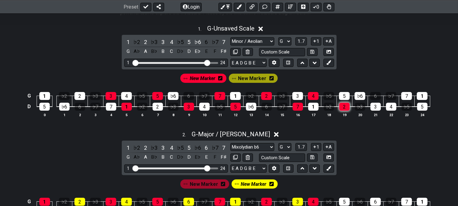
click at [344, 108] on div "2" at bounding box center [345, 107] width 10 height 8
click at [43, 95] on div "1" at bounding box center [44, 96] width 11 height 8
click at [63, 108] on div "♭6" at bounding box center [64, 107] width 10 height 8
click at [260, 79] on span "New Marker" at bounding box center [252, 78] width 28 height 9
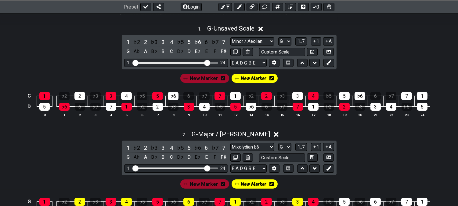
click at [86, 95] on td "2" at bounding box center [80, 90] width 16 height 11
click at [84, 98] on div "2" at bounding box center [80, 96] width 11 height 8
click at [110, 108] on div "7" at bounding box center [111, 107] width 10 height 8
drag, startPoint x: 137, startPoint y: 96, endPoint x: 134, endPoint y: 98, distance: 4.0
click at [135, 97] on tbody "G 1 ♭2 2 ♭3 3 4 ♭5 5 ♭6 6 ♭7 7 1 ♭2 2 ♭3 3 4 ♭5 5 ♭6 6 ♭7 7 1 D 5 ♭6 6 ♭7 7 1 ♭…" at bounding box center [227, 98] width 405 height 27
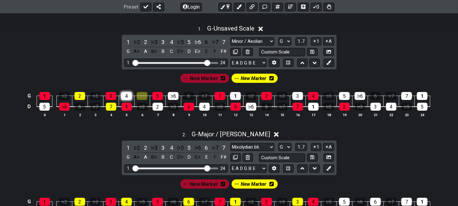
click at [129, 98] on div "4" at bounding box center [126, 96] width 11 height 8
click at [147, 101] on td "♭2" at bounding box center [142, 101] width 16 height 11
click at [146, 98] on div "♭5" at bounding box center [142, 96] width 11 height 8
click at [156, 109] on div "2" at bounding box center [158, 107] width 10 height 8
click at [170, 96] on div "♭6" at bounding box center [173, 96] width 11 height 8
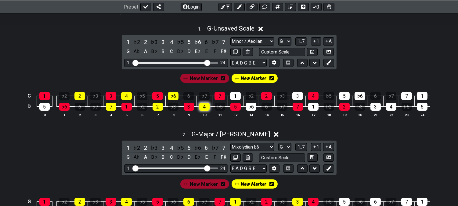
click at [203, 109] on div "4" at bounding box center [204, 107] width 10 height 8
click at [235, 96] on div "1" at bounding box center [235, 96] width 11 height 8
drag, startPoint x: 249, startPoint y: 107, endPoint x: 263, endPoint y: 105, distance: 14.8
click at [249, 107] on div "♭6" at bounding box center [251, 107] width 10 height 8
click at [298, 94] on div "3" at bounding box center [298, 96] width 11 height 8
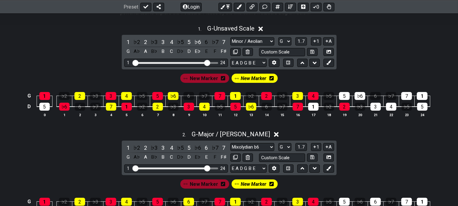
click at [319, 109] on table "G 1 ♭2 2 ♭3 3 4 ♭5 5 ♭6 6 ♭7 7 1 ♭2 2 ♭3 3 4 ♭5 5 ♭6 6 ♭7 7 1 D 5 ♭6 6 ♭7 7 1 ♭…" at bounding box center [227, 98] width 405 height 27
click at [316, 107] on div "1" at bounding box center [313, 107] width 10 height 8
click at [249, 77] on span "New Marker" at bounding box center [254, 78] width 26 height 9
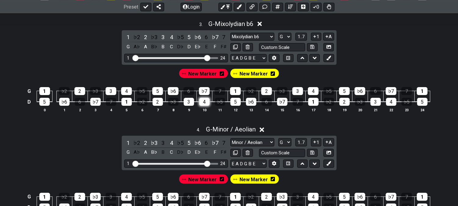
scroll to position [339, 0]
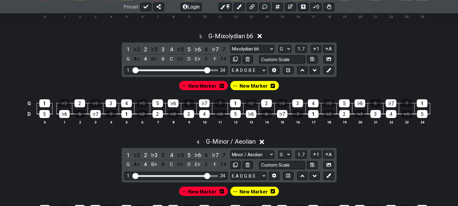
click at [207, 86] on span "New Marker" at bounding box center [202, 86] width 28 height 9
click at [110, 106] on div "3" at bounding box center [111, 103] width 11 height 8
click at [125, 115] on div "1" at bounding box center [127, 114] width 10 height 8
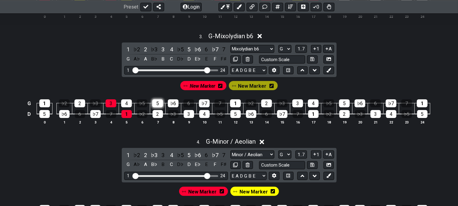
click at [157, 106] on div "5" at bounding box center [157, 103] width 11 height 8
click at [191, 115] on div "3" at bounding box center [189, 114] width 10 height 8
click at [207, 106] on div "♭7" at bounding box center [204, 103] width 11 height 8
click at [238, 116] on div "5" at bounding box center [236, 114] width 10 height 8
drag, startPoint x: 261, startPoint y: 106, endPoint x: 275, endPoint y: 108, distance: 13.9
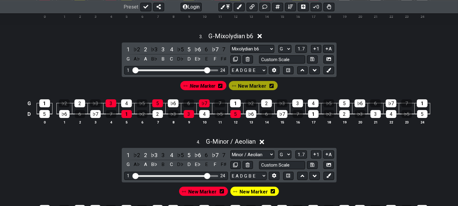
click at [262, 106] on div "2" at bounding box center [266, 103] width 11 height 8
click at [283, 115] on div "♭7" at bounding box center [282, 114] width 10 height 8
click at [313, 107] on div "4" at bounding box center [313, 103] width 11 height 8
click at [345, 116] on div "2" at bounding box center [345, 114] width 10 height 8
click at [42, 105] on div "1" at bounding box center [44, 103] width 11 height 8
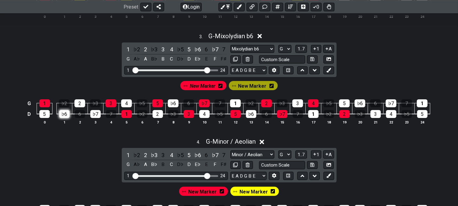
click at [65, 115] on div "♭6" at bounding box center [64, 114] width 10 height 8
click at [247, 88] on span "New Marker" at bounding box center [252, 86] width 28 height 9
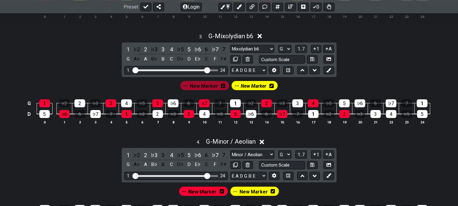
drag, startPoint x: 77, startPoint y: 104, endPoint x: 85, endPoint y: 112, distance: 11.4
click at [79, 106] on div "2" at bounding box center [80, 103] width 11 height 8
drag, startPoint x: 93, startPoint y: 115, endPoint x: 100, endPoint y: 115, distance: 7.4
click at [95, 116] on div "♭7" at bounding box center [95, 114] width 10 height 8
drag, startPoint x: 126, startPoint y: 106, endPoint x: 159, endPoint y: 115, distance: 34.9
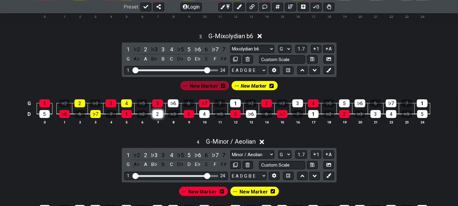
click at [126, 106] on div "4" at bounding box center [126, 103] width 11 height 8
click at [155, 116] on div "2" at bounding box center [158, 114] width 10 height 8
click at [169, 104] on div "♭6" at bounding box center [173, 103] width 11 height 8
click at [202, 115] on div "4" at bounding box center [204, 114] width 10 height 8
click at [235, 107] on div "1" at bounding box center [235, 103] width 11 height 8
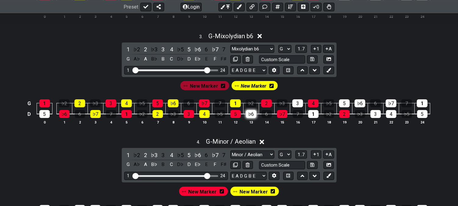
click at [250, 116] on div "♭6" at bounding box center [251, 114] width 10 height 8
drag, startPoint x: 298, startPoint y: 108, endPoint x: 316, endPoint y: 119, distance: 20.7
click at [299, 107] on div "3" at bounding box center [298, 103] width 11 height 8
click at [316, 118] on div "1" at bounding box center [313, 114] width 10 height 8
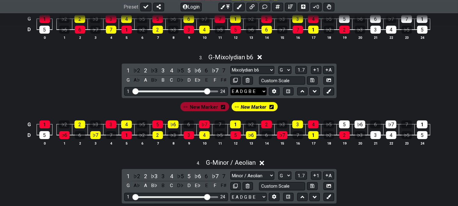
scroll to position [305, 0]
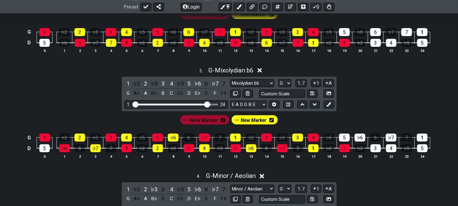
click at [252, 121] on span "New Marker" at bounding box center [254, 120] width 26 height 9
click at [203, 120] on span "New Marker" at bounding box center [202, 120] width 28 height 9
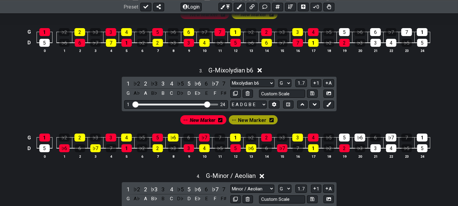
click at [203, 121] on span "New Marker" at bounding box center [203, 120] width 26 height 9
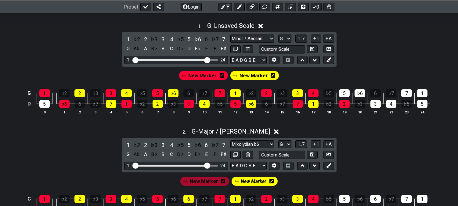
scroll to position [135, 0]
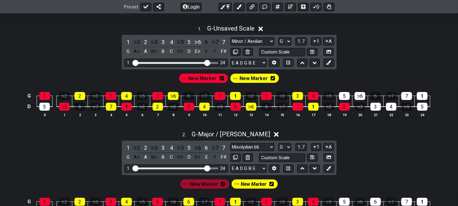
click at [86, 142] on div "2 . G - Major / Ionian 1 ♭2 2 ♭3 3 4 ♭5 5 ♭6 6 ♭7 7 G A♭ A B♭ B C D♭ D E♭ E F F…" at bounding box center [229, 179] width 458 height 104
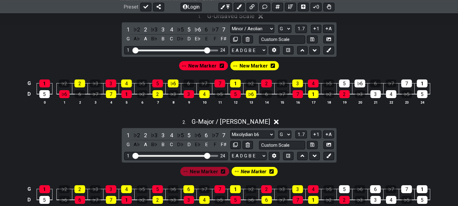
scroll to position [136, 0]
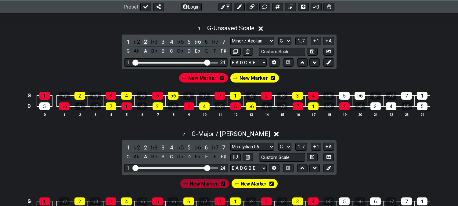
click at [146, 40] on div "2" at bounding box center [146, 42] width 8 height 8
click at [137, 39] on div "♭2" at bounding box center [137, 42] width 8 height 8
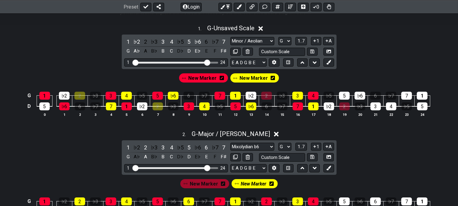
click at [271, 77] on icon at bounding box center [273, 78] width 4 height 4
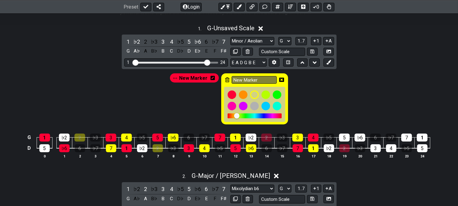
click at [225, 77] on icon at bounding box center [227, 80] width 4 height 9
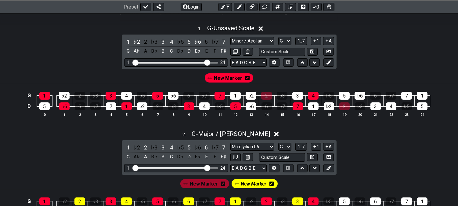
click at [249, 77] on div "New Marker" at bounding box center [229, 77] width 49 height 9
click at [246, 77] on icon at bounding box center [248, 78] width 4 height 4
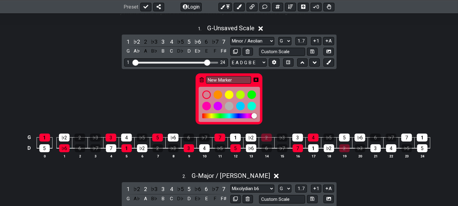
click at [200, 79] on icon at bounding box center [202, 79] width 4 height 5
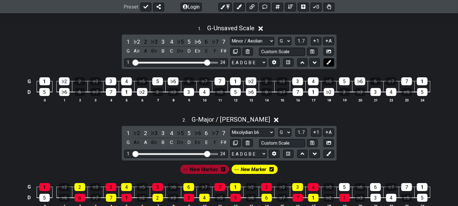
click at [328, 62] on icon at bounding box center [329, 62] width 5 height 5
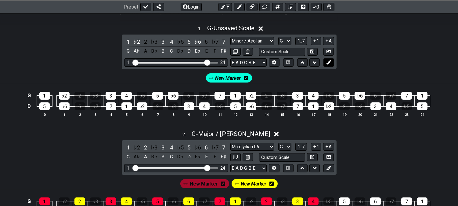
click at [328, 62] on icon at bounding box center [329, 62] width 5 height 5
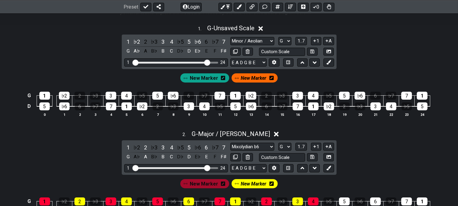
click at [199, 82] on div "New Marker" at bounding box center [205, 77] width 49 height 9
click at [202, 68] on div "1 ♭2 2 ♭3 3 4 ♭5 5 ♭6 6 ♭7 7 G A♭ A B♭ B C D♭ D E♭ E F F♯ Minor Pentatonic Clic…" at bounding box center [229, 52] width 215 height 35
click at [199, 73] on div "New Marker" at bounding box center [205, 77] width 49 height 9
click at [198, 75] on span "New Marker" at bounding box center [204, 78] width 28 height 9
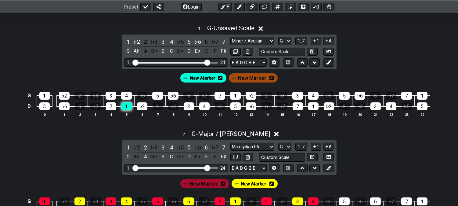
click at [126, 105] on div "1" at bounding box center [127, 106] width 10 height 8
click at [110, 94] on div "3" at bounding box center [111, 96] width 11 height 8
click at [44, 97] on div "1" at bounding box center [44, 96] width 11 height 8
click at [63, 106] on div "♭6" at bounding box center [64, 106] width 10 height 8
click at [159, 96] on div "5" at bounding box center [157, 96] width 11 height 8
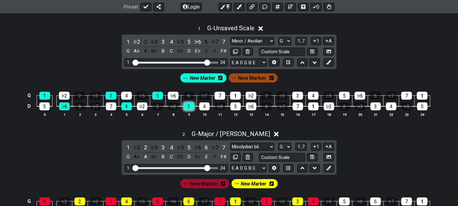
click at [184, 104] on div "3" at bounding box center [189, 106] width 10 height 8
click at [221, 96] on div "7" at bounding box center [220, 96] width 11 height 8
click at [239, 105] on div "5" at bounding box center [236, 106] width 10 height 8
click at [253, 96] on div "♭2" at bounding box center [251, 96] width 11 height 8
click at [299, 104] on div "7" at bounding box center [298, 106] width 10 height 8
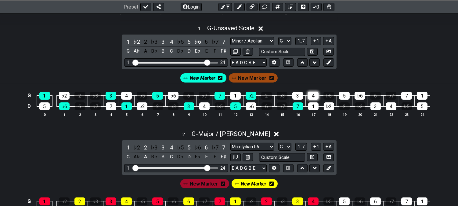
click at [315, 93] on div "4" at bounding box center [313, 96] width 11 height 8
click at [332, 108] on div "♭2" at bounding box center [329, 106] width 10 height 8
click at [265, 77] on span "New Marker" at bounding box center [252, 78] width 28 height 9
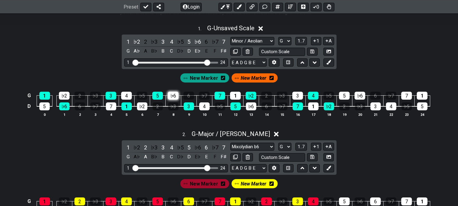
click at [175, 95] on div "♭6" at bounding box center [173, 96] width 11 height 8
click at [206, 106] on div "4" at bounding box center [204, 106] width 10 height 8
click at [141, 105] on div "♭2" at bounding box center [142, 106] width 10 height 8
click at [120, 97] on td "1" at bounding box center [127, 101] width 16 height 11
click at [126, 96] on div "4" at bounding box center [126, 96] width 11 height 8
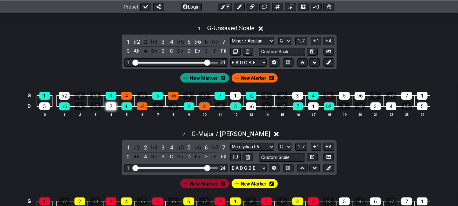
click at [109, 108] on div "7" at bounding box center [111, 106] width 10 height 8
click at [62, 95] on div "♭2" at bounding box center [64, 96] width 11 height 8
click at [236, 96] on div "1" at bounding box center [235, 96] width 11 height 8
click at [252, 108] on div "♭6" at bounding box center [251, 106] width 10 height 8
click at [297, 97] on div "3" at bounding box center [298, 96] width 11 height 8
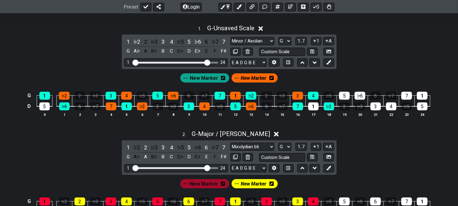
click at [319, 108] on table "G 1 ♭2 2 ♭3 3 4 ♭5 5 ♭6 6 ♭7 7 1 ♭2 2 ♭3 3 4 ♭5 5 ♭6 6 ♭7 7 1 D 5 ♭6 6 ♭7 7 1 ♭…" at bounding box center [227, 98] width 405 height 27
click at [315, 108] on div "1" at bounding box center [313, 106] width 10 height 8
click at [251, 80] on span "New Marker" at bounding box center [254, 78] width 26 height 9
click at [245, 26] on span "G - Unsaved Scale" at bounding box center [230, 27] width 47 height 7
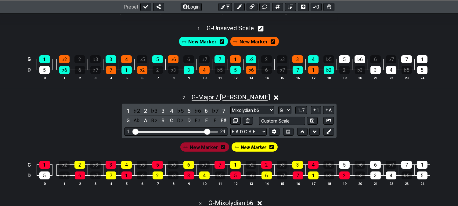
click at [227, 95] on span "G - Major / Ionian" at bounding box center [231, 96] width 78 height 7
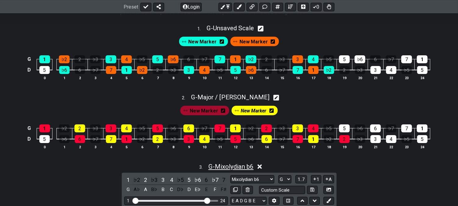
click at [228, 166] on span "G - Mixolydian b6" at bounding box center [231, 166] width 45 height 7
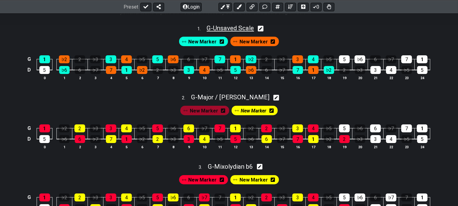
click at [226, 28] on span "G - Unsaved Scale" at bounding box center [230, 27] width 47 height 7
select select "Major / [PERSON_NAME]"
select select "G"
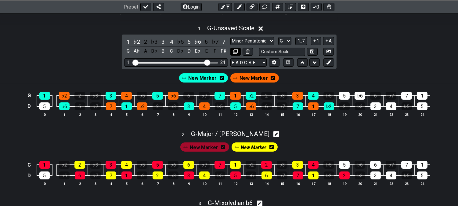
click at [235, 49] on icon at bounding box center [235, 51] width 5 height 5
select select "Minor / Aeolian"
select select "G"
select select "Major / [PERSON_NAME]"
select select "G"
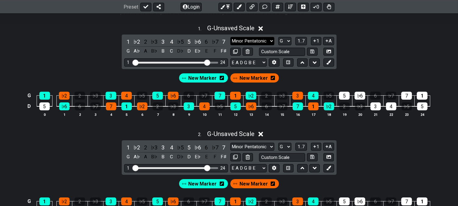
click at [237, 40] on select "Minor Pentatonic Click to edit Minor Pentatonic Major Pentatonic Minor Blues Ma…" at bounding box center [253, 41] width 44 height 8
select select "Minor / Aeolian"
click at [231, 37] on select "Minor Pentatonic Click to edit Minor Pentatonic Major Pentatonic Minor Blues Ma…" at bounding box center [253, 41] width 44 height 8
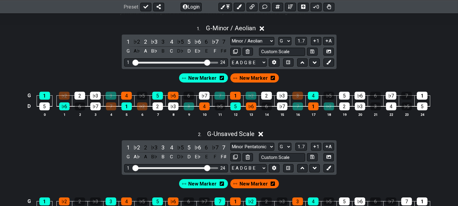
click at [273, 76] on icon at bounding box center [273, 78] width 4 height 4
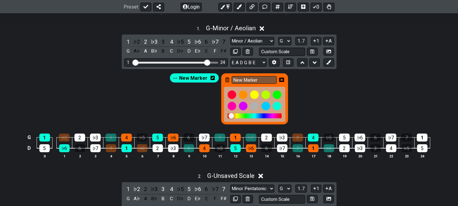
click at [227, 77] on icon at bounding box center [227, 79] width 4 height 5
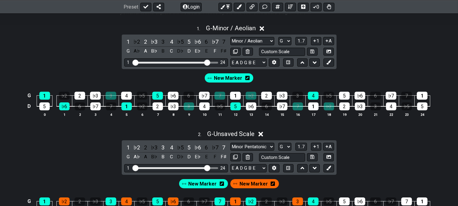
click at [250, 76] on div "New Marker" at bounding box center [229, 77] width 49 height 9
click at [247, 76] on icon at bounding box center [248, 78] width 4 height 4
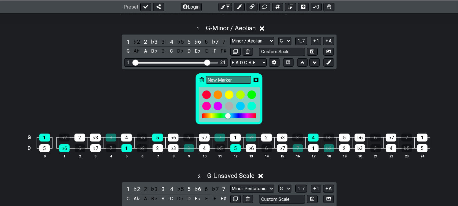
click at [203, 79] on icon at bounding box center [202, 79] width 4 height 5
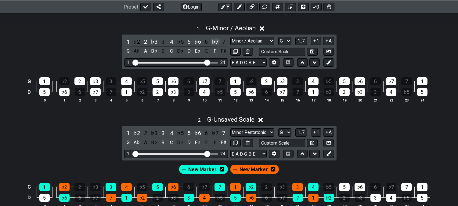
click at [217, 39] on div "♭7" at bounding box center [215, 42] width 8 height 8
click at [224, 41] on div "7" at bounding box center [224, 42] width 8 height 8
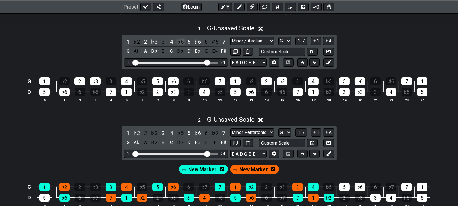
drag, startPoint x: 172, startPoint y: 42, endPoint x: 178, endPoint y: 41, distance: 6.4
click at [172, 42] on div "4" at bounding box center [172, 42] width 8 height 8
click at [179, 41] on div "♭5" at bounding box center [181, 42] width 8 height 8
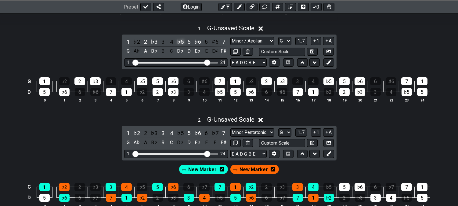
click at [180, 41] on div "♭5" at bounding box center [181, 42] width 8 height 8
click at [180, 41] on div "♯4" at bounding box center [181, 42] width 8 height 8
click at [330, 62] on icon at bounding box center [329, 62] width 5 height 5
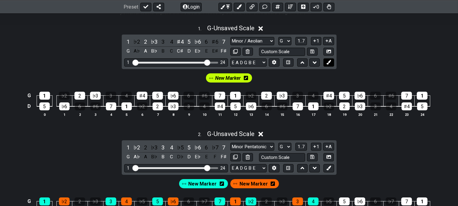
click at [327, 62] on icon at bounding box center [329, 62] width 5 height 5
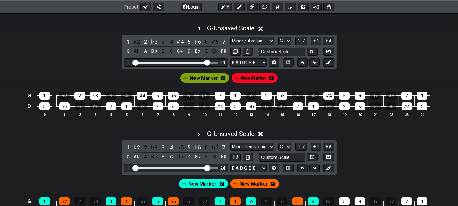
click at [237, 77] on div "New Marker New Marker" at bounding box center [229, 78] width 100 height 12
click at [247, 77] on span "New Marker" at bounding box center [254, 78] width 26 height 9
click at [249, 78] on span "New Marker" at bounding box center [254, 78] width 28 height 9
click at [128, 108] on div "1" at bounding box center [127, 106] width 10 height 8
click at [94, 95] on div "♭3" at bounding box center [95, 96] width 11 height 8
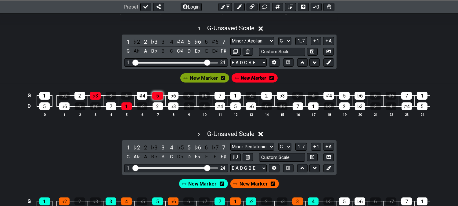
click at [157, 95] on div "5" at bounding box center [157, 96] width 11 height 8
click at [177, 107] on div "♭3" at bounding box center [173, 106] width 10 height 8
click at [221, 95] on div "7" at bounding box center [220, 96] width 11 height 8
click at [240, 107] on div "5" at bounding box center [236, 106] width 10 height 8
click at [266, 96] on div "2" at bounding box center [266, 96] width 11 height 8
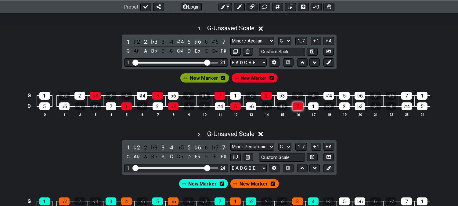
click at [298, 107] on div "7" at bounding box center [298, 106] width 10 height 8
click at [336, 99] on td "♭2" at bounding box center [329, 101] width 16 height 11
click at [330, 93] on div "♯4" at bounding box center [329, 96] width 11 height 8
click at [346, 106] on div "2" at bounding box center [345, 106] width 10 height 8
click at [44, 94] on div "1" at bounding box center [44, 96] width 11 height 8
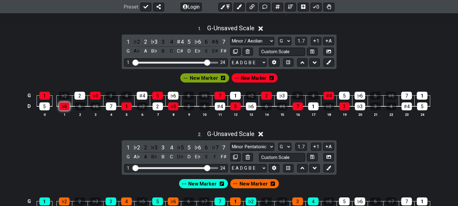
click at [61, 106] on div "♭6" at bounding box center [64, 106] width 10 height 8
click at [200, 81] on span "New Marker" at bounding box center [204, 78] width 28 height 9
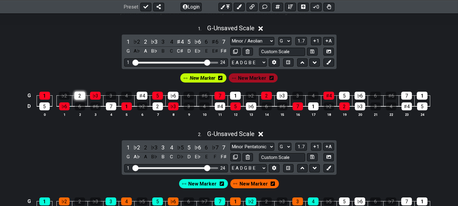
click at [78, 95] on div "2" at bounding box center [80, 96] width 11 height 8
drag, startPoint x: 105, startPoint y: 108, endPoint x: 110, endPoint y: 108, distance: 5.2
click at [105, 108] on table "G 1 ♭2 2 ♭3 3 4 ♯4 5 ♭6 6 ♯6 7 1 ♭2 2 ♭3 3 4 ♯4 5 ♭6 6 ♯6 7 1 D 5 ♭6 6 ♯6 7 1 ♭…" at bounding box center [227, 98] width 405 height 27
click at [111, 108] on div "7" at bounding box center [111, 106] width 10 height 8
drag, startPoint x: 142, startPoint y: 97, endPoint x: 151, endPoint y: 101, distance: 9.6
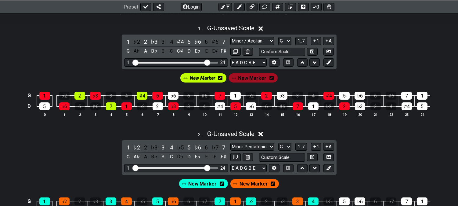
click at [144, 97] on div "♯4" at bounding box center [142, 96] width 11 height 8
click at [153, 103] on div "2" at bounding box center [158, 106] width 10 height 8
click at [173, 95] on div "♭6" at bounding box center [173, 96] width 11 height 8
click at [215, 105] on div "♯4" at bounding box center [220, 106] width 10 height 8
drag, startPoint x: 239, startPoint y: 95, endPoint x: 248, endPoint y: 108, distance: 16.2
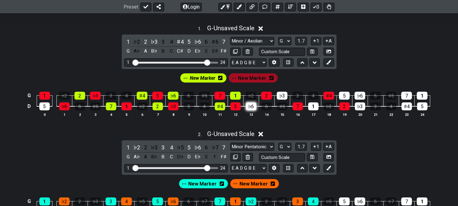
click at [239, 95] on div "1" at bounding box center [235, 96] width 11 height 8
click at [253, 109] on div "♭6" at bounding box center [251, 106] width 10 height 8
click at [282, 95] on div "♭3" at bounding box center [282, 96] width 11 height 8
click at [319, 106] on div "1" at bounding box center [313, 106] width 10 height 8
click at [192, 81] on span "New Marker" at bounding box center [203, 78] width 26 height 9
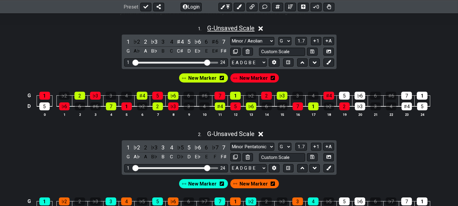
click at [217, 27] on span "G - Unsaved Scale" at bounding box center [230, 27] width 47 height 7
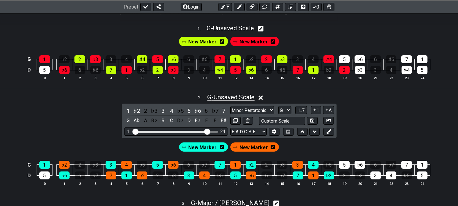
click at [226, 94] on span "G - Unsaved Scale" at bounding box center [230, 96] width 47 height 7
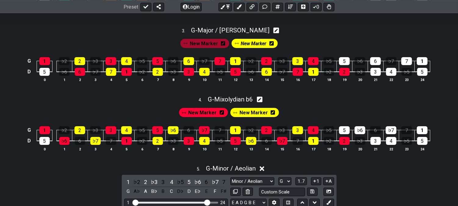
scroll to position [271, 0]
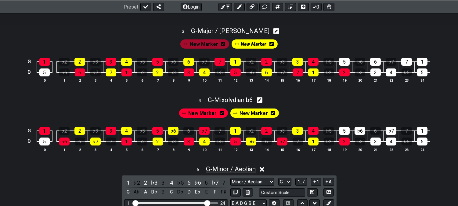
click at [249, 171] on span "G - Minor / Aeolian" at bounding box center [231, 168] width 50 height 7
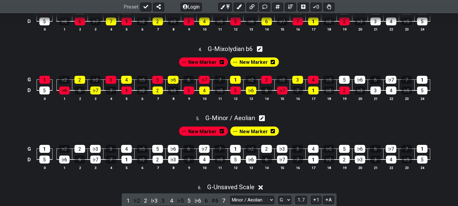
scroll to position [305, 0]
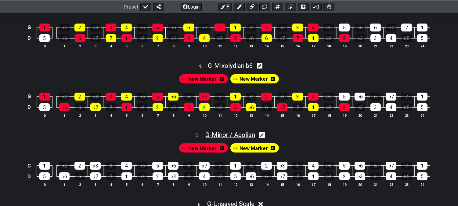
click at [235, 138] on span "G - Minor / Aeolian" at bounding box center [231, 134] width 50 height 7
select select "Minor / Aeolian"
select select "G"
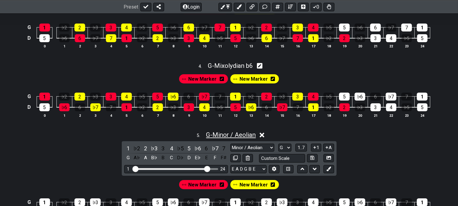
click at [239, 138] on span "G - Minor / Aeolian" at bounding box center [231, 134] width 50 height 7
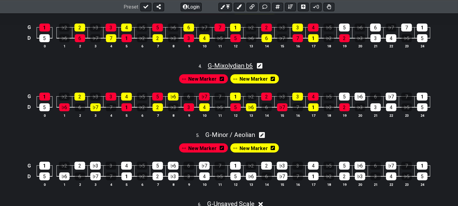
click at [231, 66] on span "G - Mixolydian b6" at bounding box center [230, 65] width 45 height 7
select select "Mixolydian b6"
select select "G"
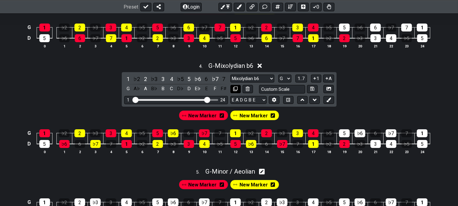
click at [237, 89] on button at bounding box center [236, 89] width 10 height 8
select select "Minor / Aeolian"
select select "G"
select select "Mixolydian b6"
select select "G"
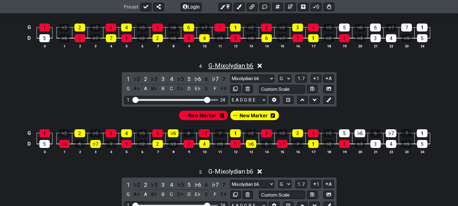
click at [231, 67] on span "G - Mixolydian b6" at bounding box center [231, 65] width 45 height 7
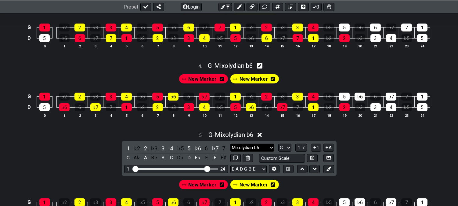
click at [246, 150] on select "Minor Pentatonic Click to edit Minor Pentatonic Major Pentatonic Minor Blues Ma…" at bounding box center [253, 148] width 44 height 8
select select "Melodic Minor"
click at [231, 147] on select "Minor Pentatonic Click to edit Minor Pentatonic Major Pentatonic Minor Blues Ma…" at bounding box center [253, 148] width 44 height 8
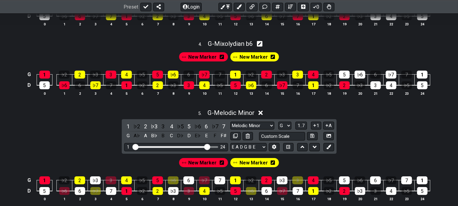
scroll to position [339, 0]
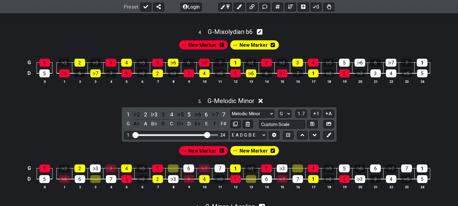
click at [272, 153] on icon at bounding box center [273, 150] width 4 height 4
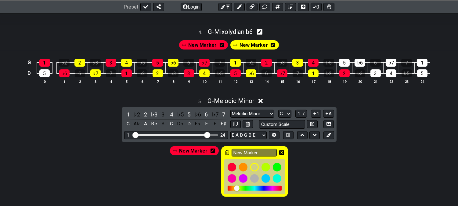
click at [228, 156] on div "New Marker" at bounding box center [254, 171] width 67 height 51
click at [227, 155] on icon at bounding box center [227, 152] width 4 height 5
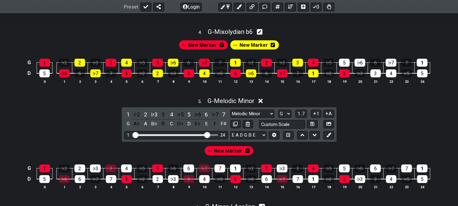
click at [246, 153] on icon at bounding box center [248, 150] width 4 height 4
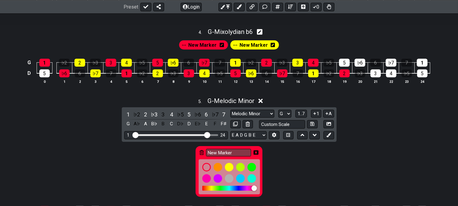
click at [200, 155] on icon at bounding box center [202, 152] width 4 height 5
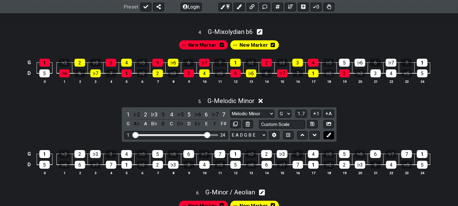
click at [328, 137] on icon at bounding box center [329, 135] width 5 height 5
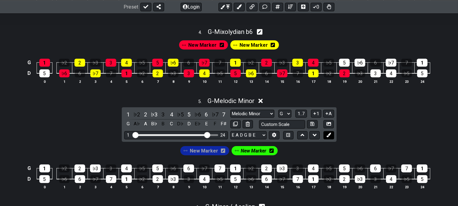
click at [328, 137] on icon at bounding box center [329, 135] width 5 height 5
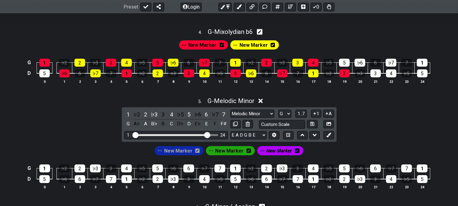
click at [199, 155] on div "New Marker" at bounding box center [179, 150] width 49 height 9
click at [198, 153] on icon at bounding box center [197, 150] width 4 height 4
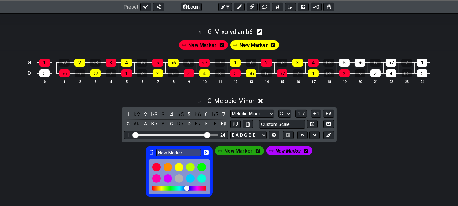
click at [152, 155] on icon at bounding box center [152, 152] width 4 height 5
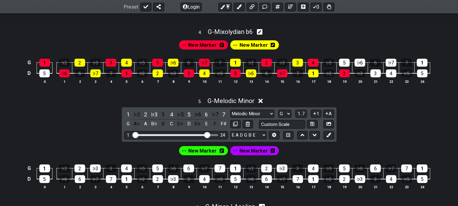
click at [206, 153] on span "New Marker" at bounding box center [202, 150] width 28 height 9
click at [202, 155] on span "New Marker" at bounding box center [203, 150] width 26 height 9
click at [202, 155] on span "New Marker" at bounding box center [202, 150] width 28 height 9
click at [127, 181] on div "1" at bounding box center [127, 179] width 10 height 8
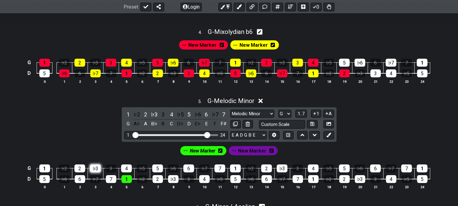
click at [93, 172] on div "♭3" at bounding box center [95, 168] width 11 height 8
click at [160, 172] on div "5" at bounding box center [157, 168] width 11 height 8
click at [177, 183] on div "♭3" at bounding box center [173, 179] width 10 height 8
click at [217, 172] on div "7" at bounding box center [220, 168] width 11 height 8
click at [240, 181] on div "5" at bounding box center [236, 179] width 10 height 8
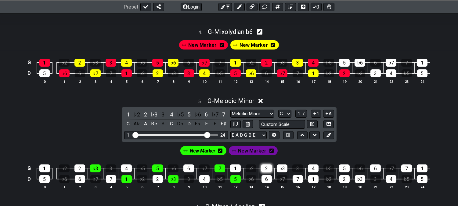
click at [271, 172] on div "2" at bounding box center [266, 168] width 11 height 8
click at [297, 180] on div "7" at bounding box center [298, 179] width 10 height 8
click at [316, 172] on div "4" at bounding box center [313, 168] width 11 height 8
click at [348, 182] on div "2" at bounding box center [345, 179] width 10 height 8
drag, startPoint x: 43, startPoint y: 173, endPoint x: 51, endPoint y: 179, distance: 9.4
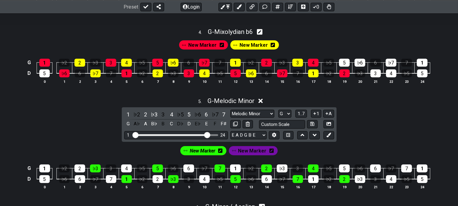
click at [43, 172] on div "1" at bounding box center [44, 168] width 11 height 8
click at [75, 183] on div "6" at bounding box center [80, 179] width 10 height 8
click at [254, 155] on span "New Marker" at bounding box center [252, 150] width 28 height 9
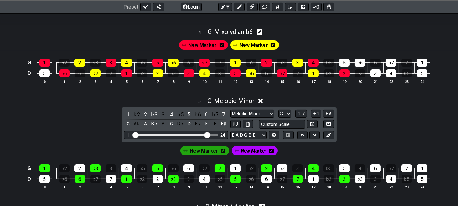
drag, startPoint x: 75, startPoint y: 171, endPoint x: 99, endPoint y: 177, distance: 24.6
click at [75, 172] on div "2" at bounding box center [80, 168] width 11 height 8
click at [112, 183] on div "7" at bounding box center [111, 179] width 10 height 8
click at [131, 172] on div "4" at bounding box center [126, 168] width 11 height 8
click at [156, 183] on div "2" at bounding box center [158, 179] width 10 height 8
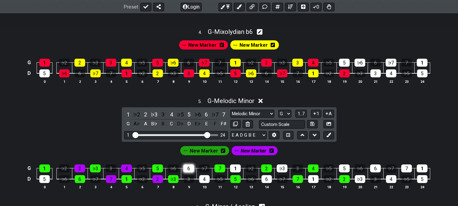
click at [191, 172] on div "6" at bounding box center [189, 168] width 11 height 8
click at [205, 181] on div "4" at bounding box center [204, 179] width 10 height 8
click at [237, 172] on div "1" at bounding box center [235, 168] width 11 height 8
click at [268, 181] on div "6" at bounding box center [267, 179] width 10 height 8
click at [280, 172] on div "♭3" at bounding box center [282, 168] width 11 height 8
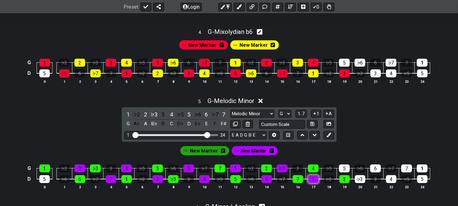
click at [313, 183] on div "1" at bounding box center [313, 179] width 10 height 8
click at [253, 155] on span "New Marker" at bounding box center [254, 150] width 26 height 9
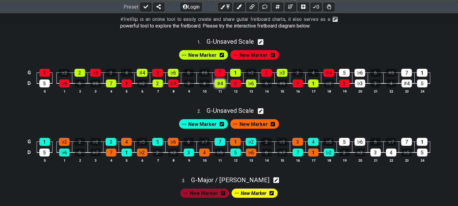
scroll to position [117, 0]
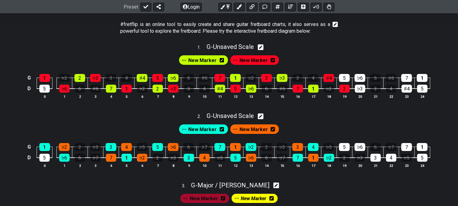
click at [239, 51] on div "New Marker New Marker" at bounding box center [229, 58] width 458 height 15
click at [239, 48] on span "G - Unsaved Scale" at bounding box center [230, 46] width 47 height 7
select select "Minor / Aeolian"
select select "G"
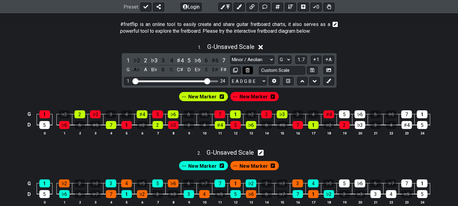
click at [248, 69] on icon at bounding box center [248, 70] width 4 height 5
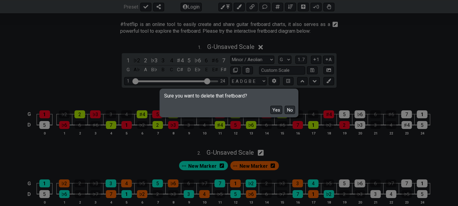
drag, startPoint x: 276, startPoint y: 110, endPoint x: 273, endPoint y: 108, distance: 3.5
click at [277, 111] on button "Yes" at bounding box center [277, 110] width 12 height 8
select select "Melodic Minor"
select select "G"
select select "Minor / Aeolian"
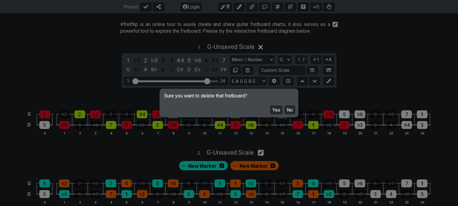
select select "G"
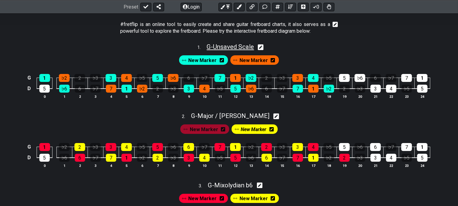
click at [235, 50] on span "G - Unsaved Scale" at bounding box center [230, 46] width 47 height 7
select select "Major / [PERSON_NAME]"
select select "G"
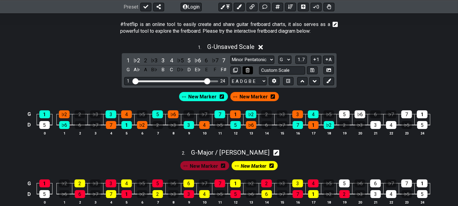
click at [249, 71] on icon at bounding box center [248, 70] width 4 height 5
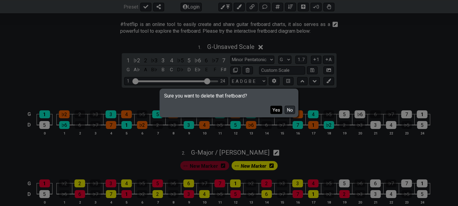
click at [277, 111] on button "Yes" at bounding box center [277, 110] width 12 height 8
select select "Melodic Minor"
select select "G"
select select "Minor / Aeolian"
select select "G"
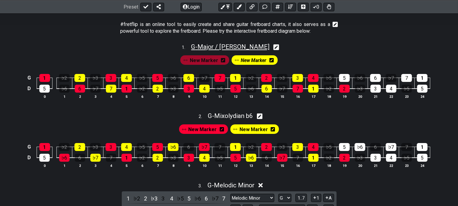
click at [236, 45] on span "G - Major / Ionian" at bounding box center [230, 46] width 78 height 7
select select "Major / [PERSON_NAME]"
select select "G"
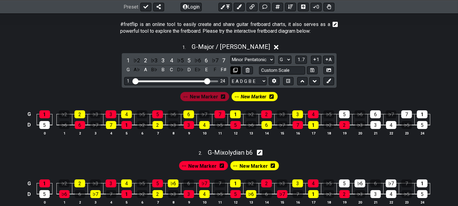
click at [237, 67] on button at bounding box center [236, 70] width 10 height 8
select select "Minor / Aeolian"
select select "G"
select select "Major / [PERSON_NAME]"
select select "G"
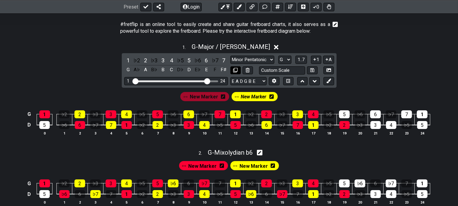
select select "Melodic Minor"
select select "G"
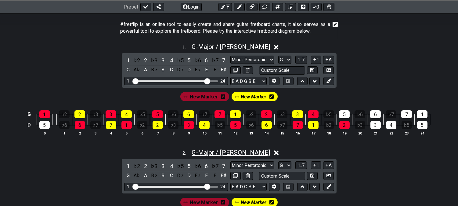
click at [227, 152] on span "G - Major / Ionian" at bounding box center [231, 152] width 78 height 7
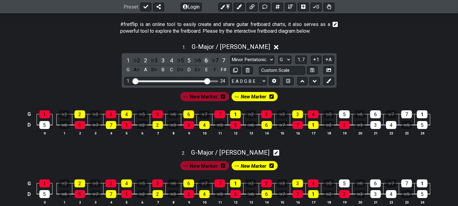
click at [205, 57] on div "6" at bounding box center [207, 60] width 8 height 8
click at [205, 60] on div "6" at bounding box center [207, 60] width 8 height 8
click at [245, 98] on span "New Marker" at bounding box center [254, 96] width 26 height 9
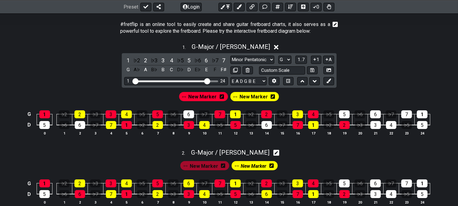
click at [272, 97] on icon at bounding box center [273, 96] width 4 height 4
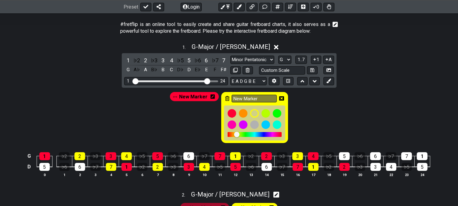
click at [228, 99] on icon at bounding box center [227, 98] width 4 height 5
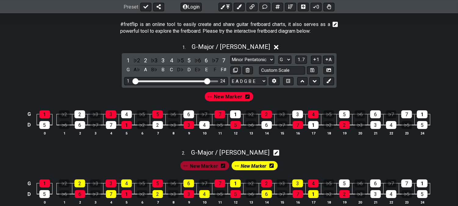
click at [248, 96] on icon at bounding box center [248, 96] width 4 height 4
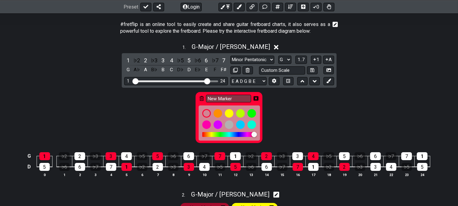
click at [202, 98] on icon at bounding box center [202, 98] width 4 height 5
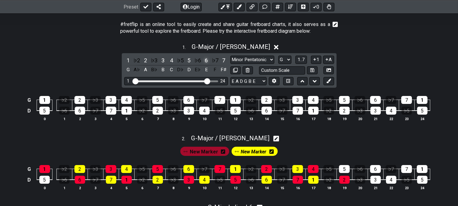
click at [207, 61] on div "6" at bounding box center [207, 60] width 8 height 8
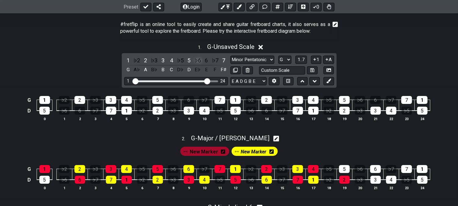
click at [198, 59] on div "♭6" at bounding box center [198, 60] width 8 height 8
click at [329, 81] on icon at bounding box center [329, 80] width 5 height 5
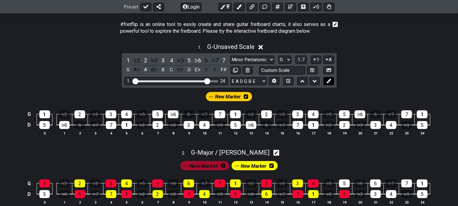
click at [330, 78] on icon at bounding box center [329, 80] width 5 height 5
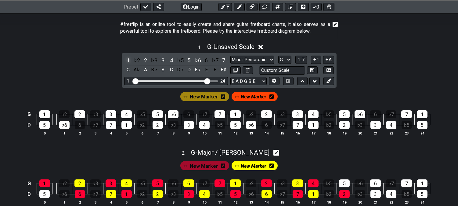
click at [127, 59] on div "1" at bounding box center [128, 60] width 8 height 8
click at [127, 60] on div "1" at bounding box center [128, 60] width 8 height 8
click at [129, 125] on div "1" at bounding box center [127, 125] width 10 height 8
click at [114, 115] on div "3" at bounding box center [111, 114] width 11 height 8
click at [189, 126] on div "3" at bounding box center [189, 125] width 10 height 8
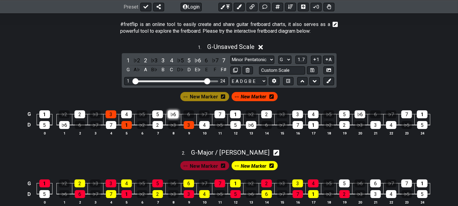
click at [173, 116] on div "♭6" at bounding box center [173, 114] width 11 height 8
click at [234, 126] on div "5" at bounding box center [236, 125] width 10 height 8
click at [224, 116] on div "7" at bounding box center [220, 114] width 11 height 8
click at [298, 123] on div "7" at bounding box center [298, 125] width 10 height 8
click at [269, 112] on div "2" at bounding box center [266, 114] width 11 height 8
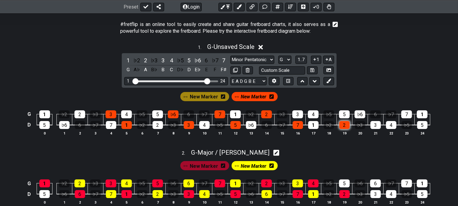
click at [347, 127] on div "2" at bounding box center [345, 125] width 10 height 8
click at [318, 115] on div "4" at bounding box center [313, 114] width 11 height 8
click at [40, 117] on div "1" at bounding box center [44, 114] width 11 height 8
click at [62, 124] on div "♭6" at bounding box center [64, 125] width 10 height 8
click at [205, 94] on span "New Marker" at bounding box center [204, 96] width 28 height 9
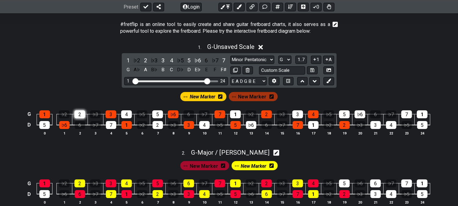
click at [82, 112] on div "2" at bounding box center [80, 114] width 11 height 8
click at [112, 126] on div "7" at bounding box center [111, 125] width 10 height 8
click at [126, 116] on div "4" at bounding box center [126, 114] width 11 height 8
click at [272, 98] on icon at bounding box center [272, 96] width 4 height 4
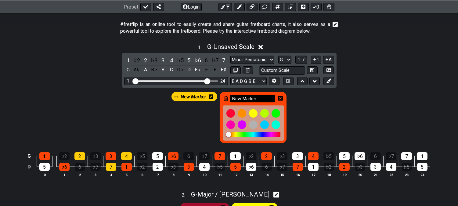
click at [230, 96] on input "New Marker" at bounding box center [252, 99] width 45 height 8
click at [226, 97] on icon at bounding box center [226, 98] width 4 height 5
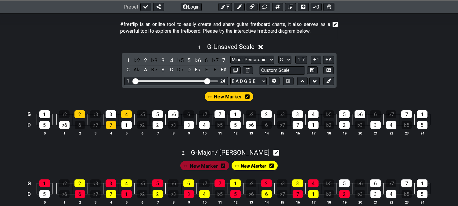
click at [246, 98] on icon at bounding box center [248, 96] width 4 height 4
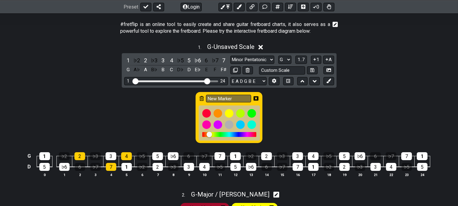
click at [200, 98] on icon at bounding box center [202, 98] width 4 height 5
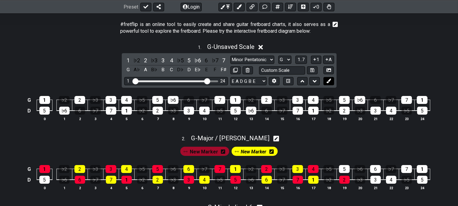
click at [327, 83] on button at bounding box center [329, 81] width 10 height 8
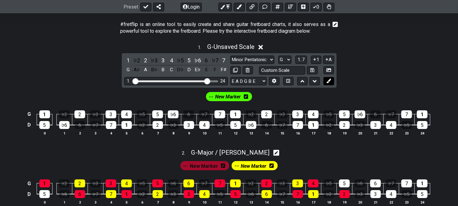
click at [327, 83] on button at bounding box center [329, 81] width 10 height 8
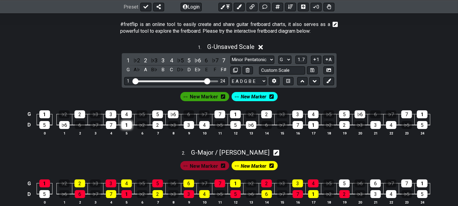
click at [128, 122] on div "1" at bounding box center [127, 125] width 10 height 8
click at [112, 117] on div "3" at bounding box center [111, 114] width 11 height 8
click at [159, 115] on div "5" at bounding box center [157, 114] width 11 height 8
click at [190, 123] on div "3" at bounding box center [189, 125] width 10 height 8
click at [220, 115] on div "7" at bounding box center [220, 114] width 11 height 8
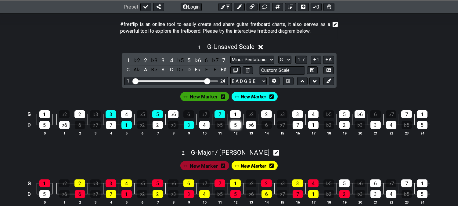
click at [237, 123] on div "5" at bounding box center [236, 125] width 10 height 8
click at [268, 114] on div "2" at bounding box center [266, 114] width 11 height 8
click at [300, 125] on div "7" at bounding box center [298, 125] width 10 height 8
click at [317, 112] on div "4" at bounding box center [313, 114] width 11 height 8
click at [346, 122] on div "2" at bounding box center [345, 125] width 10 height 8
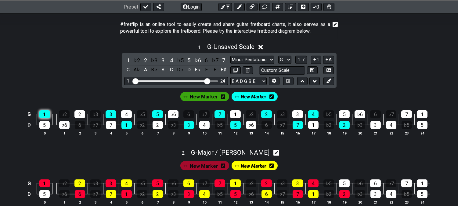
click at [47, 114] on div "1" at bounding box center [44, 114] width 11 height 8
click at [61, 124] on div "♭6" at bounding box center [64, 125] width 10 height 8
click at [213, 100] on span "New Marker" at bounding box center [204, 96] width 28 height 9
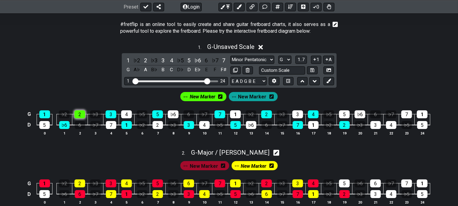
click at [81, 111] on div "2" at bounding box center [80, 114] width 11 height 8
click at [108, 125] on div "7" at bounding box center [111, 125] width 10 height 8
click at [123, 115] on div "4" at bounding box center [126, 114] width 11 height 8
click at [153, 125] on div "2" at bounding box center [158, 125] width 10 height 8
click at [175, 113] on div "♭6" at bounding box center [173, 114] width 11 height 8
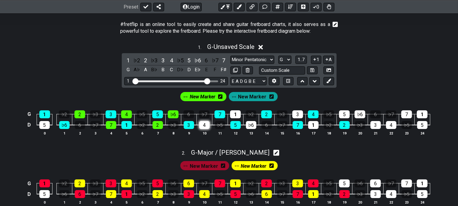
click at [203, 123] on div "4" at bounding box center [204, 125] width 10 height 8
click at [232, 117] on div "1" at bounding box center [235, 114] width 11 height 8
click at [258, 124] on td "♭6" at bounding box center [251, 119] width 16 height 11
click at [254, 124] on div "♭6" at bounding box center [251, 125] width 10 height 8
click at [295, 114] on div "3" at bounding box center [298, 114] width 11 height 8
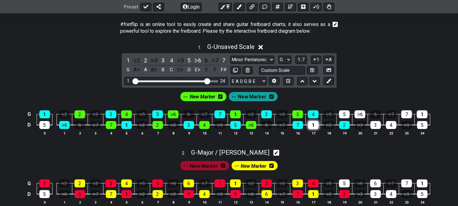
click at [312, 126] on div "1" at bounding box center [313, 125] width 10 height 8
click at [214, 98] on span "New Marker" at bounding box center [203, 96] width 26 height 9
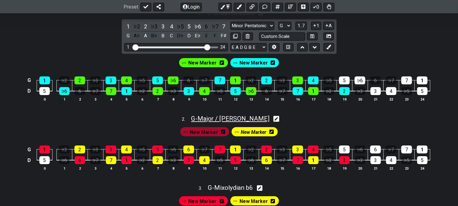
click at [224, 122] on span "G - Major / Ionian" at bounding box center [230, 118] width 78 height 7
select select "Major / [PERSON_NAME]"
select select "G"
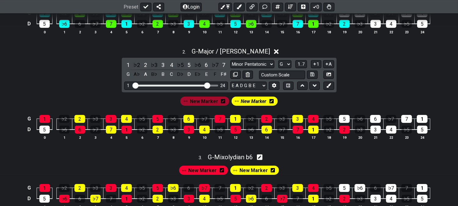
scroll to position [219, 0]
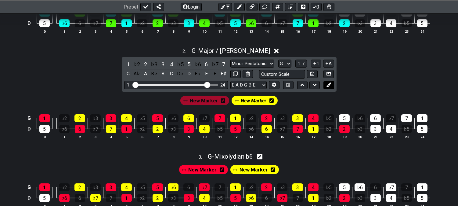
click at [332, 84] on button at bounding box center [329, 85] width 10 height 8
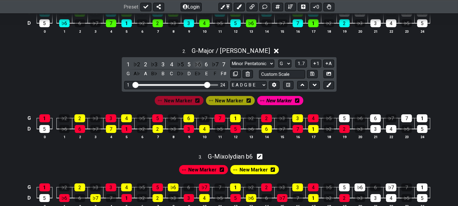
click at [197, 65] on div "♭6" at bounding box center [198, 64] width 8 height 8
click at [289, 101] on span "New Marker" at bounding box center [280, 100] width 26 height 9
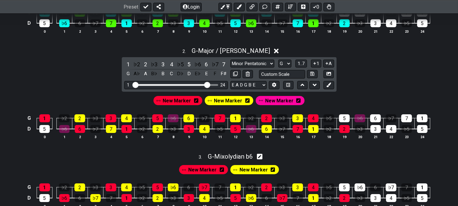
click at [298, 103] on icon at bounding box center [299, 100] width 4 height 4
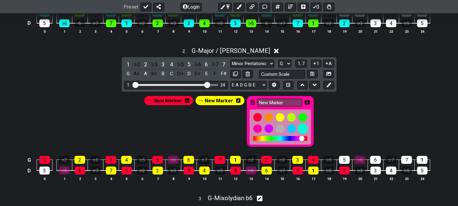
click at [302, 127] on div at bounding box center [303, 128] width 10 height 10
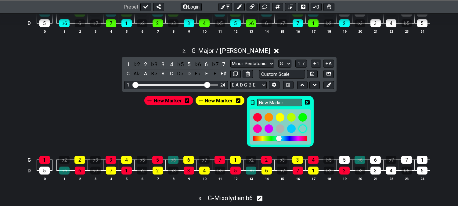
click at [306, 99] on icon at bounding box center [307, 102] width 5 height 9
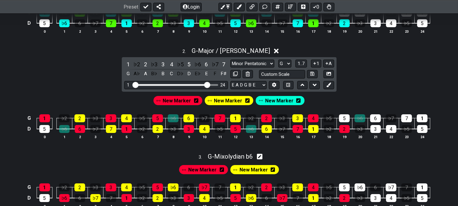
click at [280, 104] on span "New Marker" at bounding box center [279, 100] width 28 height 9
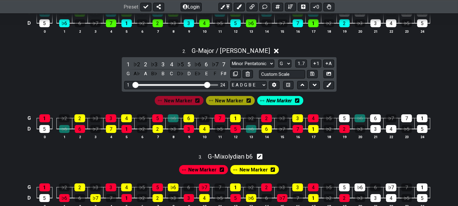
click at [279, 99] on span "New Marker" at bounding box center [280, 100] width 26 height 9
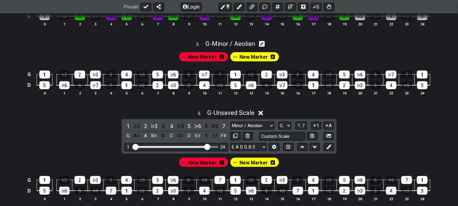
scroll to position [456, 0]
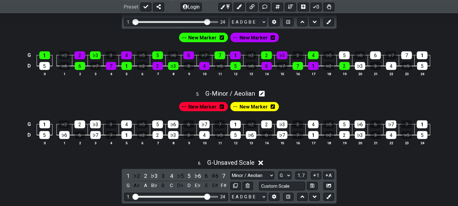
click at [208, 110] on span "New Marker" at bounding box center [202, 106] width 28 height 9
click at [123, 137] on div "1" at bounding box center [127, 135] width 10 height 8
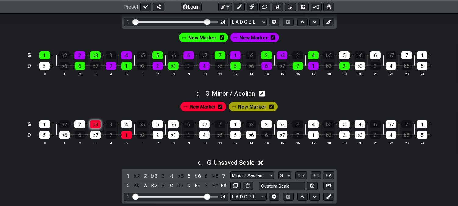
click at [96, 128] on div "♭3" at bounding box center [95, 124] width 11 height 8
click at [159, 127] on div "5" at bounding box center [157, 124] width 11 height 8
click at [178, 139] on div "♭3" at bounding box center [173, 135] width 10 height 8
click at [203, 128] on div "♭7" at bounding box center [204, 124] width 11 height 8
click at [236, 136] on div "5" at bounding box center [236, 135] width 10 height 8
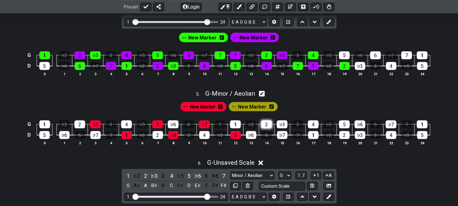
click at [268, 127] on div "2" at bounding box center [266, 124] width 11 height 8
click at [286, 137] on div "♭7" at bounding box center [282, 135] width 10 height 8
click at [316, 127] on div "4" at bounding box center [313, 124] width 11 height 8
click at [345, 138] on div "2" at bounding box center [345, 135] width 10 height 8
click at [244, 109] on span "New Marker" at bounding box center [252, 106] width 28 height 9
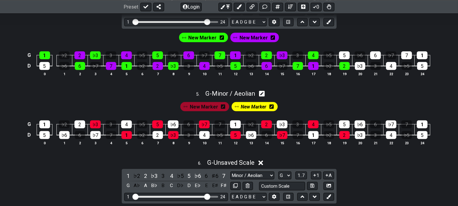
click at [70, 124] on td "♭2" at bounding box center [65, 119] width 16 height 11
drag, startPoint x: 74, startPoint y: 127, endPoint x: 80, endPoint y: 129, distance: 6.6
click at [74, 124] on td "2" at bounding box center [80, 119] width 16 height 11
click at [92, 137] on div "♭7" at bounding box center [95, 135] width 10 height 8
click at [81, 126] on div "2" at bounding box center [80, 124] width 11 height 8
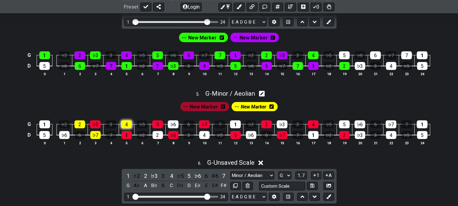
click at [130, 128] on div "4" at bounding box center [126, 124] width 11 height 8
click at [158, 139] on div "2" at bounding box center [158, 135] width 10 height 8
click at [170, 127] on div "♭6" at bounding box center [173, 124] width 11 height 8
click at [205, 139] on div "4" at bounding box center [204, 135] width 10 height 8
click at [236, 128] on div "1" at bounding box center [235, 124] width 11 height 8
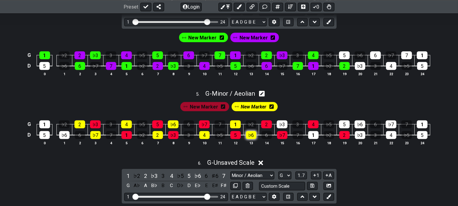
click at [254, 139] on div "♭6" at bounding box center [251, 135] width 10 height 8
click at [288, 130] on td "♭7" at bounding box center [283, 129] width 16 height 11
click at [286, 128] on div "♭3" at bounding box center [282, 124] width 11 height 8
click at [320, 141] on table "G 1 ♭2 2 ♭3 3 4 ♭5 5 ♭6 6 ♭7 7 1 ♭2 2 ♭3 3 4 ♭5 5 ♭6 6 ♭7 7 1 D 5 ♭6 6 ♭7 7 1 ♭…" at bounding box center [227, 127] width 405 height 27
drag, startPoint x: 319, startPoint y: 143, endPoint x: 315, endPoint y: 140, distance: 5.5
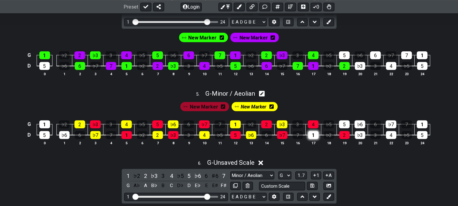
click at [319, 141] on table "G 1 ♭2 2 ♭3 3 4 ♭5 5 ♭6 6 ♭7 7 1 ♭2 2 ♭3 3 4 ♭5 5 ♭6 6 ♭7 7 1 D 5 ♭6 6 ♭7 7 1 ♭…" at bounding box center [227, 127] width 405 height 27
click at [314, 139] on div "1" at bounding box center [313, 135] width 10 height 8
click at [249, 111] on span "New Marker" at bounding box center [254, 106] width 26 height 9
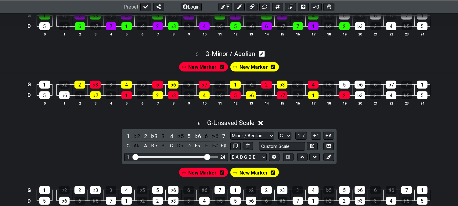
scroll to position [558, 0]
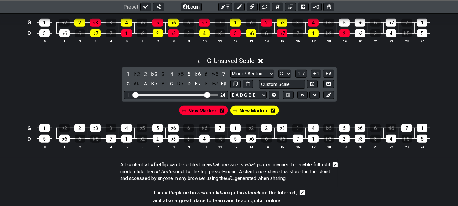
click at [204, 115] on span "New Marker" at bounding box center [202, 110] width 28 height 9
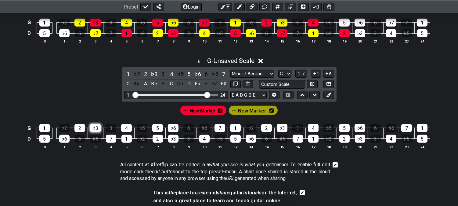
click at [96, 132] on div "♭3" at bounding box center [95, 128] width 11 height 8
click at [126, 142] on div "1" at bounding box center [127, 139] width 10 height 8
click at [160, 132] on div "5" at bounding box center [157, 128] width 11 height 8
click at [173, 143] on div "♭3" at bounding box center [173, 139] width 10 height 8
click at [220, 132] on div "7" at bounding box center [220, 128] width 11 height 8
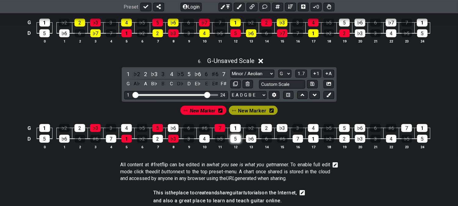
click at [235, 143] on div "5" at bounding box center [236, 139] width 10 height 8
click at [264, 132] on div "2" at bounding box center [266, 128] width 11 height 8
click at [297, 142] on div "7" at bounding box center [298, 139] width 10 height 8
click at [314, 132] on div "4" at bounding box center [313, 128] width 11 height 8
click at [345, 142] on div "2" at bounding box center [345, 139] width 10 height 8
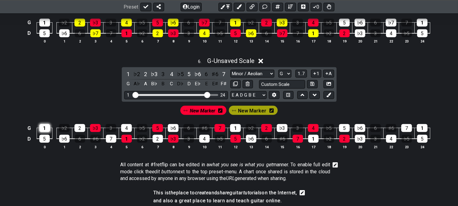
click at [43, 132] on div "1" at bounding box center [44, 128] width 11 height 8
click at [58, 139] on td "♭6" at bounding box center [65, 133] width 16 height 11
click at [67, 143] on div "♭6" at bounding box center [64, 139] width 10 height 8
click at [265, 112] on span "New Marker" at bounding box center [252, 110] width 28 height 9
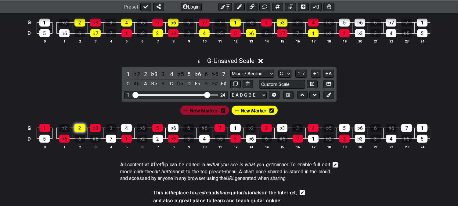
click at [77, 132] on div "2" at bounding box center [80, 128] width 11 height 8
click at [104, 145] on table "G 1 ♭2 2 ♭3 3 4 ♭5 5 ♭6 6 ♯6 7 1 ♭2 2 ♭3 3 4 ♭5 5 ♭6 6 ♯6 7 1 D 5 ♭6 6 ♯6 7 1 ♭…" at bounding box center [227, 130] width 405 height 27
click at [110, 143] on div "7" at bounding box center [111, 139] width 10 height 8
click at [130, 131] on div "4" at bounding box center [126, 128] width 11 height 8
click at [157, 141] on div "2" at bounding box center [158, 139] width 10 height 8
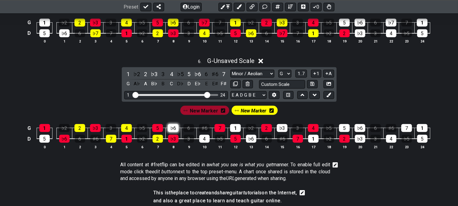
click at [177, 132] on div "♭6" at bounding box center [173, 128] width 11 height 8
click at [203, 143] on div "4" at bounding box center [204, 139] width 10 height 8
click at [239, 132] on div "1" at bounding box center [235, 128] width 11 height 8
click at [250, 143] on div "♭6" at bounding box center [251, 139] width 10 height 8
click at [285, 132] on div "♭3" at bounding box center [282, 128] width 11 height 8
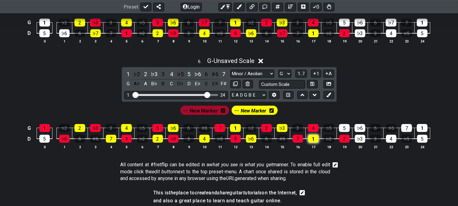
click at [312, 142] on div "1" at bounding box center [313, 139] width 10 height 8
click at [260, 115] on span "New Marker" at bounding box center [254, 110] width 26 height 9
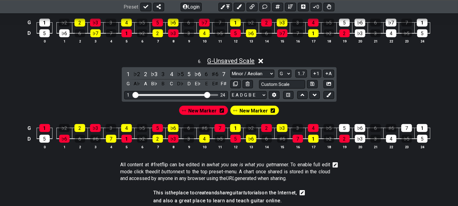
click at [239, 64] on span "G - Unsaved Scale" at bounding box center [230, 60] width 47 height 7
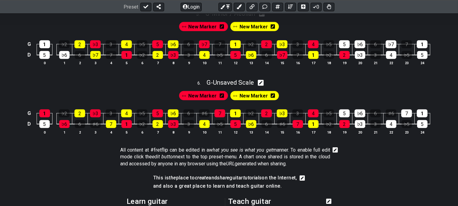
scroll to position [524, 0]
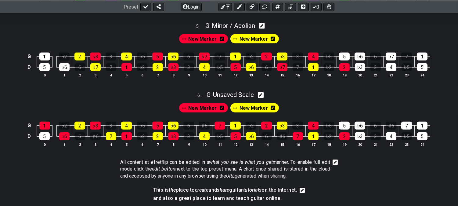
click at [0, 52] on div "G 1 ♭2 2 ♭3 3 4 ♭5 5 ♭6 6 ♭7 7 1 ♭2 2 ♭3 3 4 ♭5 5 ♭6 6 ♭7 7 1 D 5 ♭6 6 ♭7 7 1 ♭…" at bounding box center [229, 66] width 458 height 42
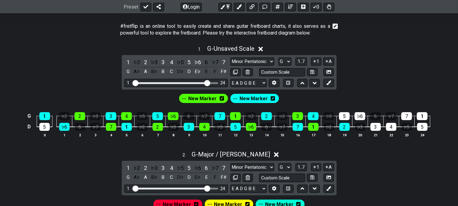
scroll to position [117, 0]
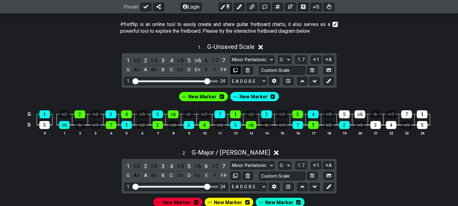
click at [236, 69] on icon at bounding box center [235, 70] width 5 height 5
select select "Major / [PERSON_NAME]"
select select "G"
select select "Melodic Minor"
select select "G"
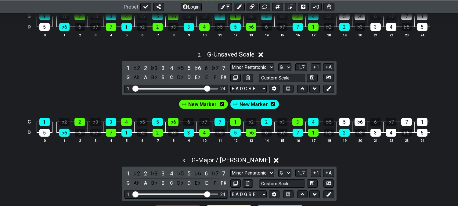
scroll to position [219, 0]
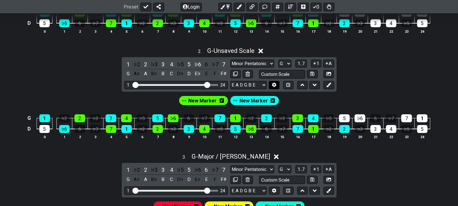
click at [273, 87] on icon at bounding box center [274, 84] width 5 height 5
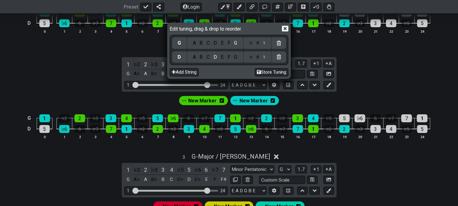
click at [288, 28] on icon at bounding box center [285, 29] width 6 height 6
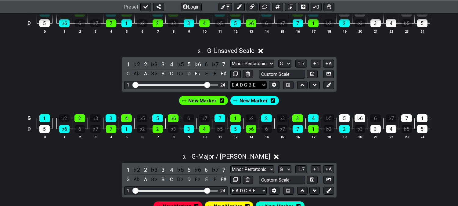
click at [232, 85] on select "E A D G B E E A D G B E E A D G B E B E A D F♯ B A D G C E A D A D G B E E♭ A♭ …" at bounding box center [249, 85] width 36 height 8
click at [231, 82] on select "E A D G B E E A D G B E E A D G B E B E A D F♯ B A D G C E A D A D G B E E♭ A♭ …" at bounding box center [249, 85] width 36 height 8
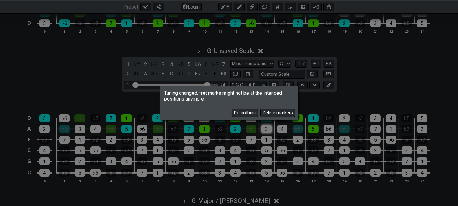
click at [269, 114] on button "Delete markers" at bounding box center [278, 113] width 35 height 8
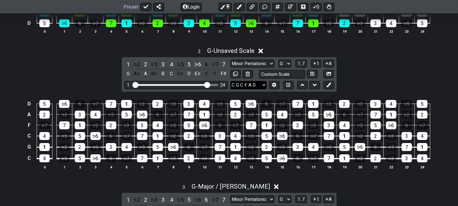
click at [265, 84] on select "E A D G B E E A D G B E E A D G B E B E A D F♯ B A D G C E A D A D G B E E♭ A♭ …" at bounding box center [249, 85] width 36 height 8
click at [231, 82] on select "E A D G B E E A D G B E E A D G B E B E A D F♯ B A D G C E A D A D G B E E♭ A♭ …" at bounding box center [249, 85] width 36 height 8
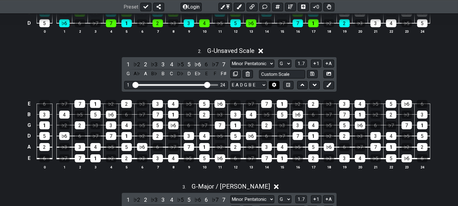
click at [272, 87] on icon at bounding box center [274, 84] width 5 height 5
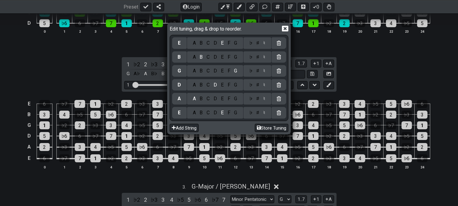
click at [217, 112] on div "D" at bounding box center [215, 112] width 7 height 7
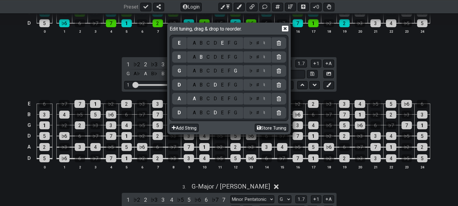
click at [235, 97] on div "G" at bounding box center [235, 98] width 7 height 7
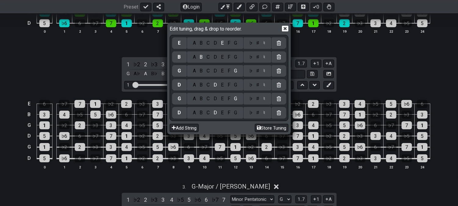
click at [208, 85] on div "C" at bounding box center [208, 85] width 7 height 7
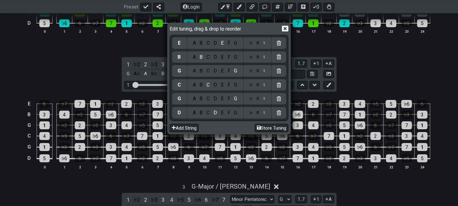
click at [228, 71] on div "F" at bounding box center [229, 71] width 7 height 7
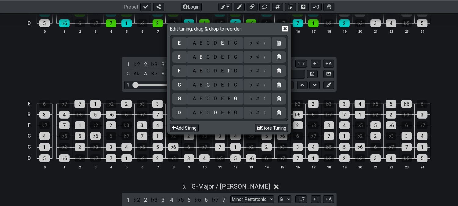
click at [285, 28] on icon at bounding box center [285, 28] width 6 height 6
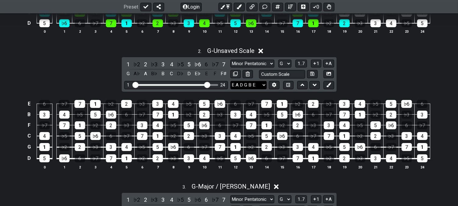
click at [245, 86] on select "E A D G B E E A D G B E E A D G B E B E A D F♯ B A D G C E A D A D G B E E♭ A♭ …" at bounding box center [249, 85] width 36 height 8
select select "D G C F A D"
click at [231, 82] on select "E A D G B E E A D G B E E A D G B E B E A D F♯ B A D G C E A D A D G B E E♭ A♭ …" at bounding box center [249, 85] width 36 height 8
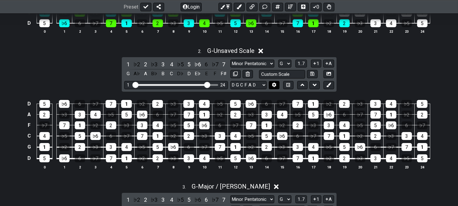
click at [275, 85] on icon at bounding box center [274, 84] width 5 height 5
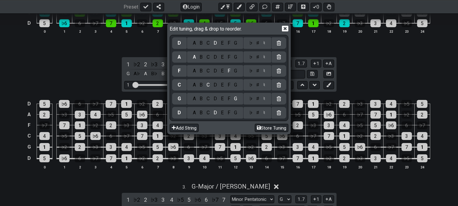
click at [258, 42] on div "♯" at bounding box center [257, 43] width 7 height 7
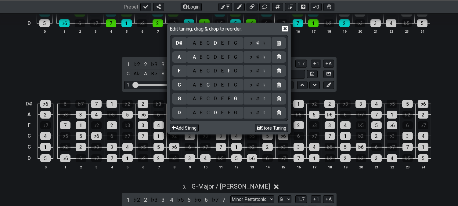
click at [258, 57] on div "♯" at bounding box center [257, 57] width 7 height 7
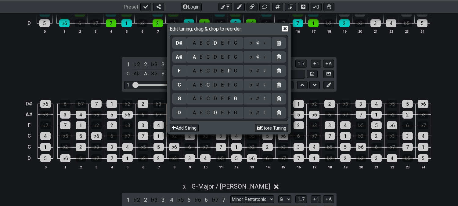
click at [285, 28] on icon at bounding box center [285, 28] width 6 height 6
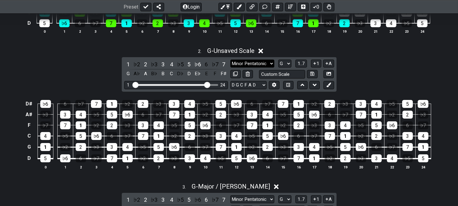
click at [239, 63] on select "Minor Pentatonic Click to edit Minor Pentatonic Major Pentatonic Minor Blues Ma…" at bounding box center [253, 64] width 44 height 8
click at [231, 60] on select "Minor Pentatonic Click to edit Minor Pentatonic Major Pentatonic Minor Blues Ma…" at bounding box center [253, 64] width 44 height 8
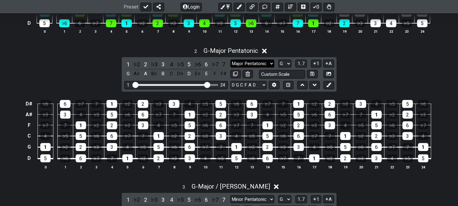
click at [246, 61] on select "Minor Pentatonic Click to edit Minor Pentatonic Major Pentatonic Minor Blues Ma…" at bounding box center [253, 64] width 44 height 8
select select "Major / [PERSON_NAME]"
click at [231, 60] on select "Minor Pentatonic Click to edit Minor Pentatonic Major Pentatonic Minor Blues Ma…" at bounding box center [253, 64] width 44 height 8
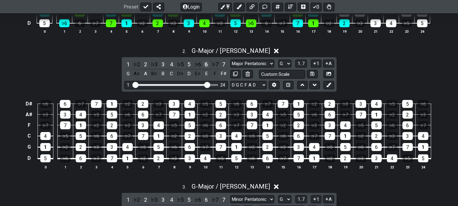
click at [208, 62] on div "6" at bounding box center [207, 64] width 8 height 8
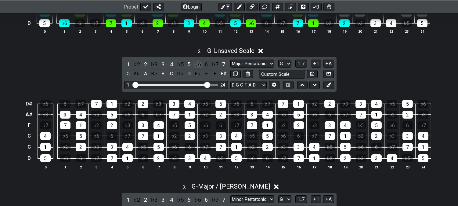
click at [199, 62] on div "♭6" at bounding box center [198, 64] width 8 height 8
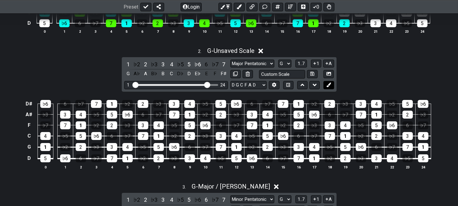
click at [328, 84] on icon at bounding box center [329, 84] width 5 height 5
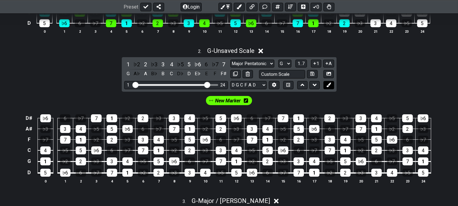
click at [328, 84] on icon at bounding box center [329, 84] width 5 height 5
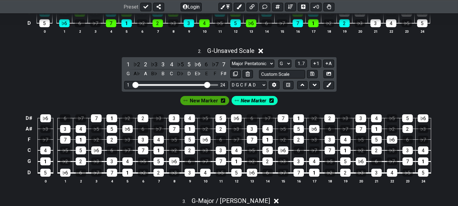
drag, startPoint x: 209, startPoint y: 100, endPoint x: 214, endPoint y: 101, distance: 5.3
click at [210, 100] on span "New Marker" at bounding box center [204, 100] width 28 height 9
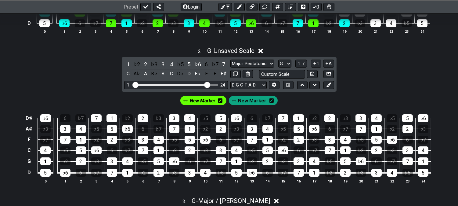
click at [223, 101] on icon at bounding box center [220, 100] width 4 height 4
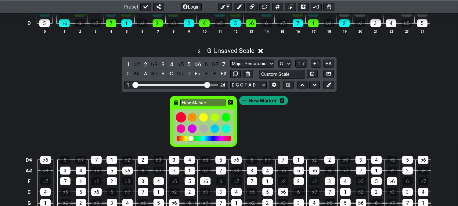
drag, startPoint x: 179, startPoint y: 115, endPoint x: 191, endPoint y: 116, distance: 12.6
click at [178, 115] on div at bounding box center [181, 117] width 10 height 10
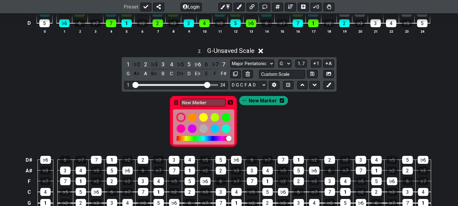
click at [234, 102] on div "New Marker" at bounding box center [203, 121] width 67 height 51
click at [231, 102] on icon at bounding box center [230, 102] width 5 height 4
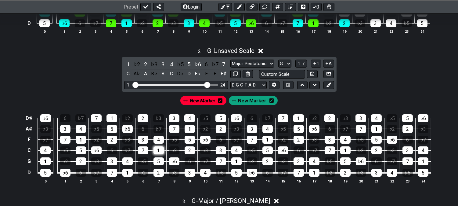
click at [157, 150] on div "1" at bounding box center [159, 150] width 10 height 8
click at [141, 141] on div "3" at bounding box center [143, 140] width 10 height 8
click at [157, 159] on div "5" at bounding box center [159, 161] width 10 height 8
click at [126, 172] on div "1" at bounding box center [127, 173] width 10 height 8
click at [246, 103] on span "New Marker" at bounding box center [252, 100] width 28 height 9
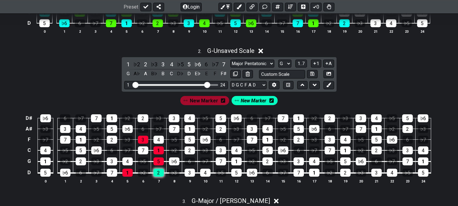
click at [156, 173] on div "2" at bounding box center [159, 173] width 10 height 8
drag, startPoint x: 172, startPoint y: 163, endPoint x: 189, endPoint y: 155, distance: 19.1
click at [172, 163] on div "♭6" at bounding box center [174, 161] width 10 height 8
click at [193, 153] on div "2" at bounding box center [190, 150] width 10 height 8
click at [157, 138] on div "4" at bounding box center [159, 140] width 10 height 8
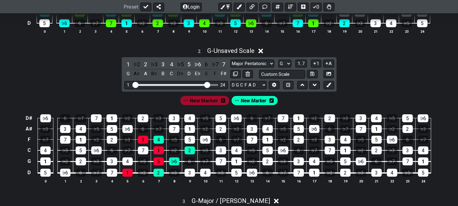
click at [204, 102] on span "New Marker" at bounding box center [204, 100] width 28 height 9
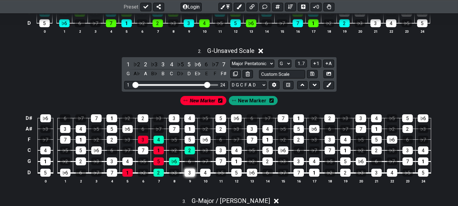
click at [190, 175] on div "3" at bounding box center [190, 173] width 10 height 8
click at [219, 159] on div "7" at bounding box center [221, 161] width 10 height 8
click at [219, 151] on div "3" at bounding box center [221, 150] width 10 height 8
click at [191, 143] on div "5" at bounding box center [190, 140] width 10 height 8
click at [249, 101] on span "New Marker" at bounding box center [252, 100] width 28 height 9
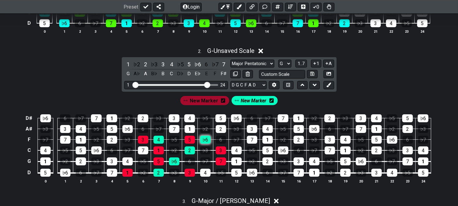
click at [209, 139] on div "♭6" at bounding box center [205, 140] width 10 height 8
click at [237, 154] on div "4" at bounding box center [237, 150] width 10 height 8
click at [237, 163] on div "1" at bounding box center [237, 161] width 10 height 8
click at [211, 98] on span "New Marker" at bounding box center [204, 100] width 28 height 9
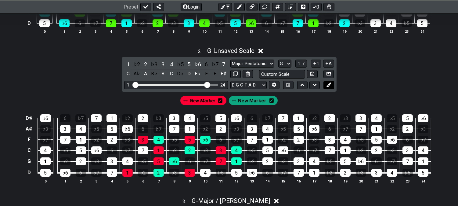
click at [331, 84] on icon at bounding box center [329, 84] width 5 height 5
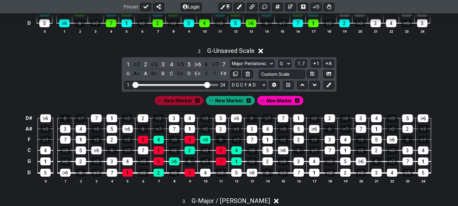
click at [298, 102] on div "New Marker" at bounding box center [280, 100] width 46 height 9
click at [292, 104] on div "New Marker" at bounding box center [280, 100] width 46 height 9
click at [296, 102] on icon at bounding box center [297, 100] width 4 height 4
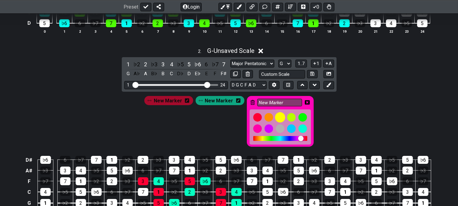
click at [275, 116] on div at bounding box center [280, 117] width 10 height 10
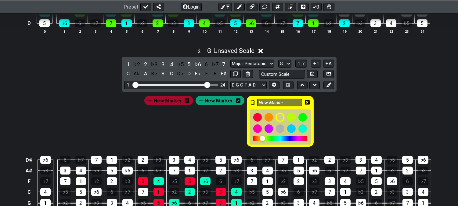
click at [308, 103] on div "New Marker" at bounding box center [280, 121] width 67 height 51
click at [308, 101] on div "New Marker" at bounding box center [280, 121] width 67 height 51
click at [305, 102] on icon at bounding box center [307, 102] width 5 height 4
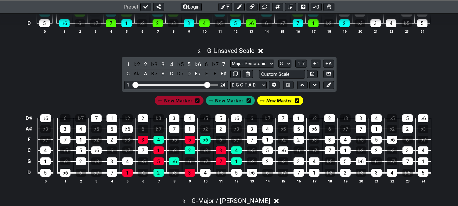
click at [273, 101] on span "New Marker" at bounding box center [280, 100] width 26 height 9
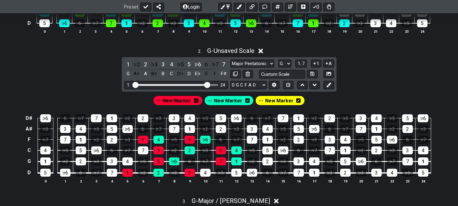
click at [274, 100] on span "New Marker" at bounding box center [279, 100] width 28 height 9
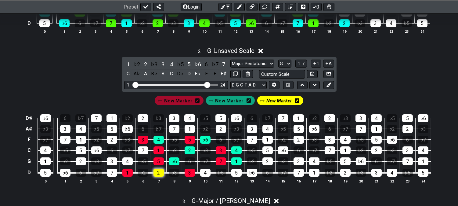
click at [156, 173] on div "2" at bounding box center [159, 173] width 10 height 8
click at [173, 162] on div "♭6" at bounding box center [174, 161] width 10 height 8
click at [191, 151] on div "2" at bounding box center [190, 150] width 10 height 8
click at [160, 142] on div "4" at bounding box center [159, 140] width 10 height 8
click at [183, 98] on span "New Marker" at bounding box center [178, 100] width 28 height 9
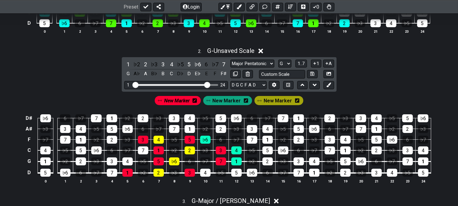
click at [184, 104] on span "New Marker" at bounding box center [177, 100] width 26 height 9
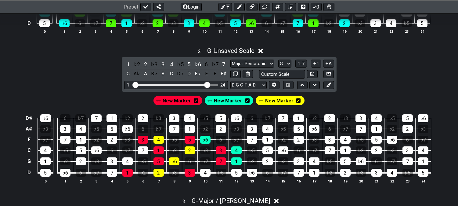
click at [234, 100] on span "New Marker" at bounding box center [228, 100] width 28 height 9
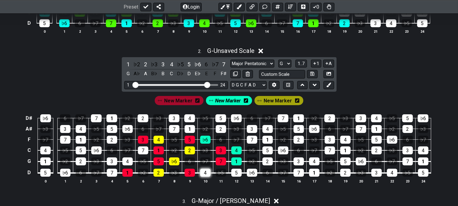
click at [202, 173] on div "4" at bounding box center [205, 173] width 10 height 8
click at [181, 98] on span "New Marker" at bounding box center [178, 100] width 28 height 9
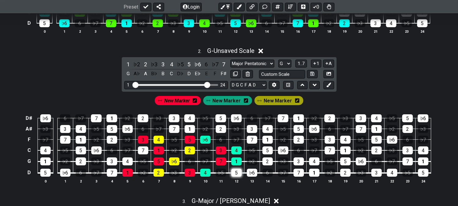
click at [236, 174] on div "5" at bounding box center [237, 173] width 10 height 8
click at [270, 162] on div "2" at bounding box center [268, 161] width 10 height 8
click at [265, 154] on div "5" at bounding box center [268, 150] width 10 height 8
click at [251, 142] on div "7" at bounding box center [252, 140] width 10 height 8
click at [226, 99] on span "New Marker" at bounding box center [227, 100] width 28 height 9
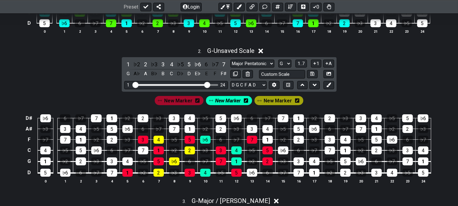
click at [276, 99] on span "New Marker" at bounding box center [278, 100] width 28 height 9
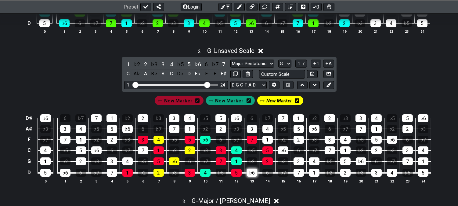
click at [251, 175] on div "♭6" at bounding box center [252, 173] width 10 height 8
click at [296, 163] on div "3" at bounding box center [299, 161] width 10 height 8
click at [282, 150] on div "♭6" at bounding box center [283, 150] width 10 height 8
click at [270, 141] on div "1" at bounding box center [268, 140] width 10 height 8
click at [271, 100] on span "New Marker" at bounding box center [280, 100] width 26 height 9
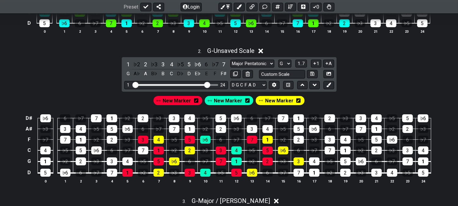
click at [223, 99] on span "New Marker" at bounding box center [228, 100] width 28 height 9
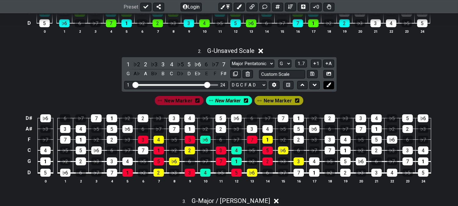
click at [329, 89] on div "1 ♭2 2 ♭3 3 4 ♭5 5 ♭6 6 ♭7 7 G A♭ A B♭ B C D♭ D E♭ E F F♯ Minor Pentatonic Clic…" at bounding box center [229, 74] width 215 height 35
click at [328, 87] on icon at bounding box center [329, 84] width 5 height 5
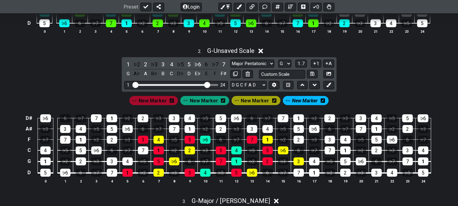
click at [273, 101] on icon at bounding box center [274, 100] width 4 height 5
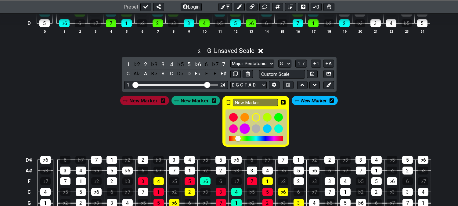
click at [252, 130] on div at bounding box center [256, 128] width 9 height 9
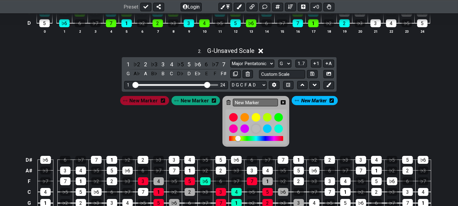
click at [254, 130] on div at bounding box center [256, 128] width 10 height 10
click at [281, 102] on icon at bounding box center [283, 102] width 5 height 5
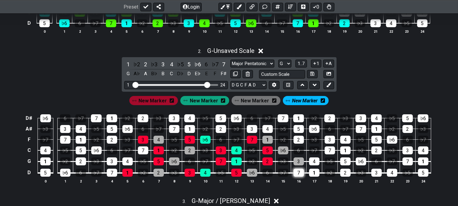
click at [300, 174] on div "7" at bounding box center [299, 173] width 10 height 8
click at [267, 100] on div "New Marker" at bounding box center [256, 100] width 49 height 9
click at [267, 102] on div "New Marker" at bounding box center [256, 100] width 49 height 9
click at [266, 105] on span "New Marker" at bounding box center [255, 100] width 28 height 9
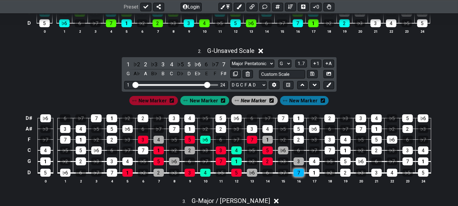
click at [299, 170] on div "7" at bounding box center [299, 173] width 10 height 8
click at [310, 163] on div "4" at bounding box center [314, 161] width 10 height 8
click at [329, 152] on div "7" at bounding box center [330, 150] width 10 height 8
click at [301, 140] on div "2" at bounding box center [299, 140] width 10 height 8
click at [262, 102] on span "New Marker" at bounding box center [254, 100] width 26 height 9
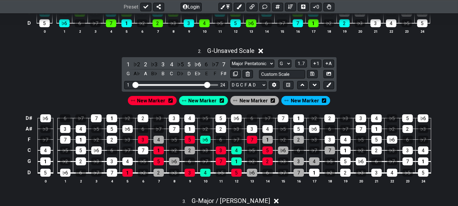
click at [322, 102] on icon at bounding box center [324, 100] width 4 height 4
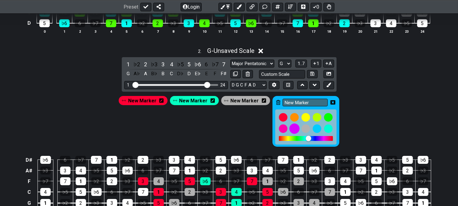
click at [292, 129] on div at bounding box center [295, 128] width 10 height 10
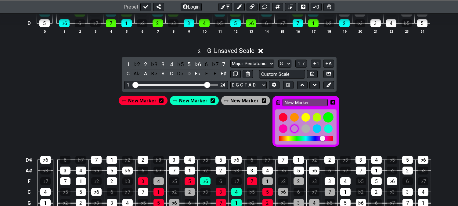
click at [329, 118] on div at bounding box center [328, 117] width 10 height 10
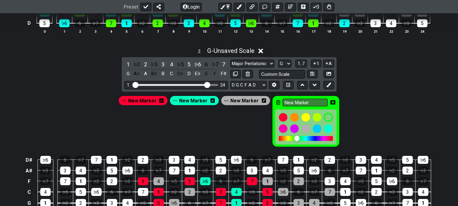
click at [332, 100] on icon at bounding box center [333, 102] width 5 height 5
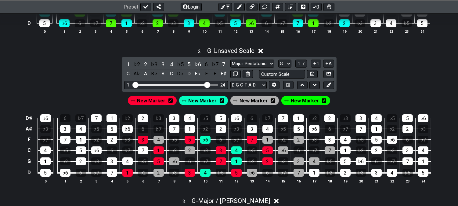
click at [306, 102] on span "New Marker" at bounding box center [305, 100] width 28 height 9
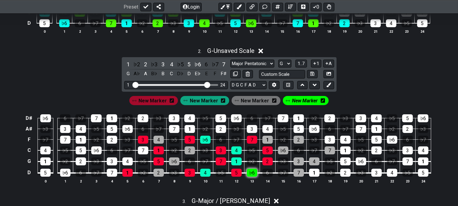
click at [252, 172] on div "♭6" at bounding box center [252, 173] width 10 height 8
click at [298, 160] on div "3" at bounding box center [299, 161] width 10 height 8
click at [289, 151] on td "♭3" at bounding box center [284, 155] width 16 height 11
click at [287, 151] on div "♭6" at bounding box center [283, 150] width 10 height 8
click at [272, 141] on div "1" at bounding box center [268, 140] width 10 height 8
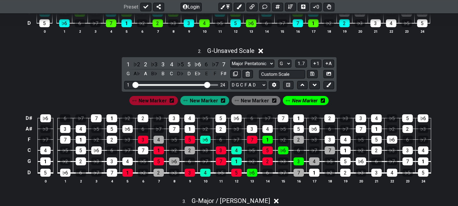
click at [299, 101] on span "New Marker" at bounding box center [305, 100] width 26 height 9
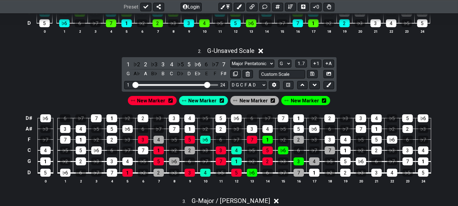
click at [214, 102] on span "New Marker" at bounding box center [202, 100] width 28 height 9
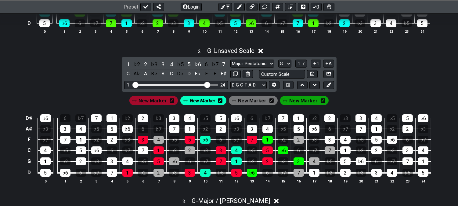
click at [308, 177] on table "D♯ ♭6 6 ♭7 7 1 ♭2 2 ♭3 3 4 ♭5 5 ♭6 6 ♭7 7 1 ♭2 2 ♭3 3 4 ♭5 5 ♭6 A♯ ♭3 3 4 ♭5 5 …" at bounding box center [227, 144] width 407 height 72
click at [166, 103] on span "New Marker" at bounding box center [153, 100] width 28 height 9
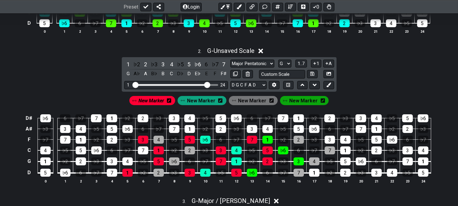
click at [200, 99] on span "New Marker" at bounding box center [201, 100] width 28 height 9
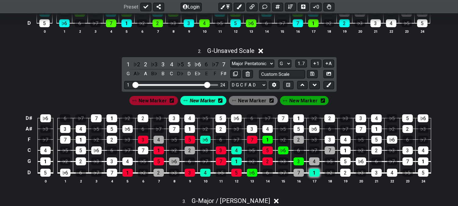
click at [317, 175] on div "1" at bounding box center [314, 173] width 10 height 8
click at [346, 163] on div "5" at bounding box center [346, 161] width 10 height 8
click at [346, 154] on div "1" at bounding box center [346, 150] width 10 height 8
click at [323, 138] on td "3" at bounding box center [330, 134] width 16 height 11
click at [332, 142] on div "3" at bounding box center [330, 140] width 10 height 8
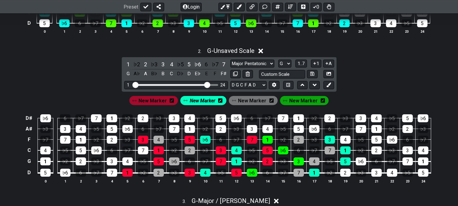
click at [244, 104] on span "New Marker" at bounding box center [252, 100] width 28 height 9
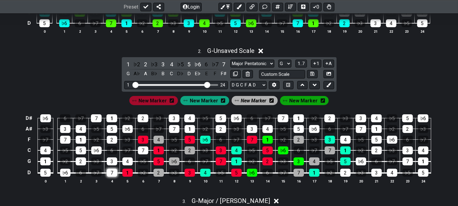
click at [110, 171] on div "7" at bounding box center [112, 173] width 10 height 8
click at [132, 161] on div "4" at bounding box center [127, 161] width 10 height 8
click at [141, 154] on div "7" at bounding box center [143, 150] width 10 height 8
click at [115, 138] on div "2" at bounding box center [112, 140] width 10 height 8
click at [246, 103] on span "New Marker" at bounding box center [254, 100] width 26 height 9
